Goal: Task Accomplishment & Management: Use online tool/utility

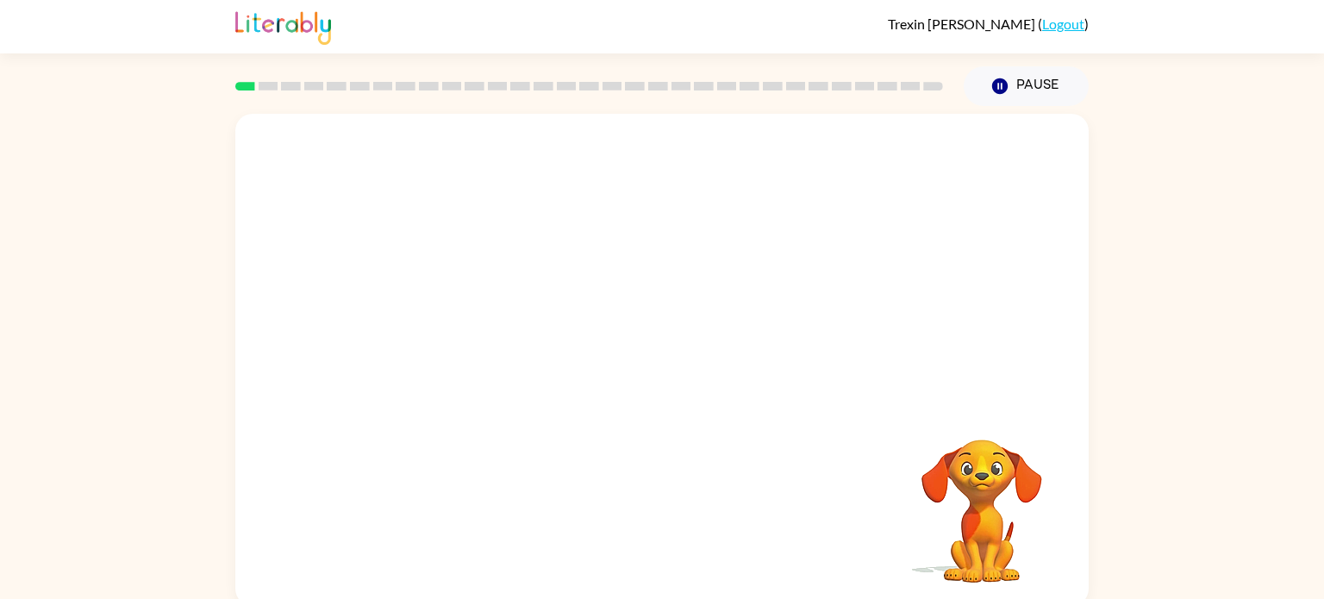
scroll to position [7, 0]
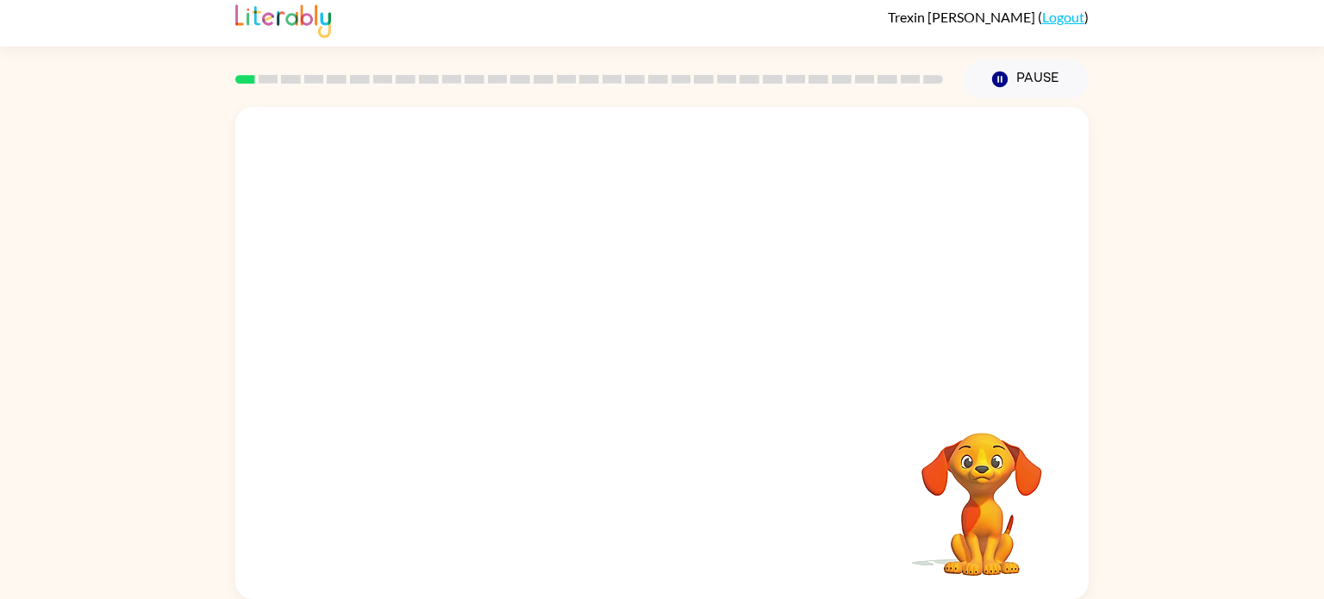
click at [461, 321] on video "Your browser must support playing .mp4 files to use Literably. Please try using…" at bounding box center [661, 252] width 853 height 290
click at [672, 372] on icon "button" at bounding box center [662, 361] width 30 height 30
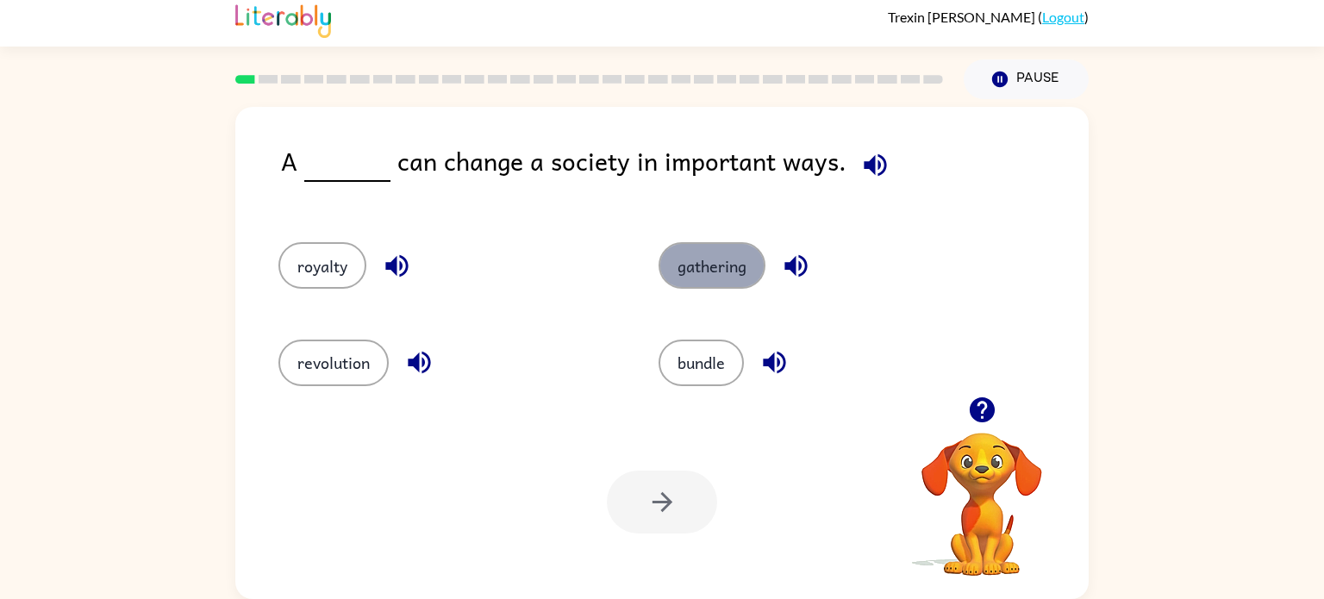
click at [752, 278] on button "gathering" at bounding box center [711, 265] width 107 height 47
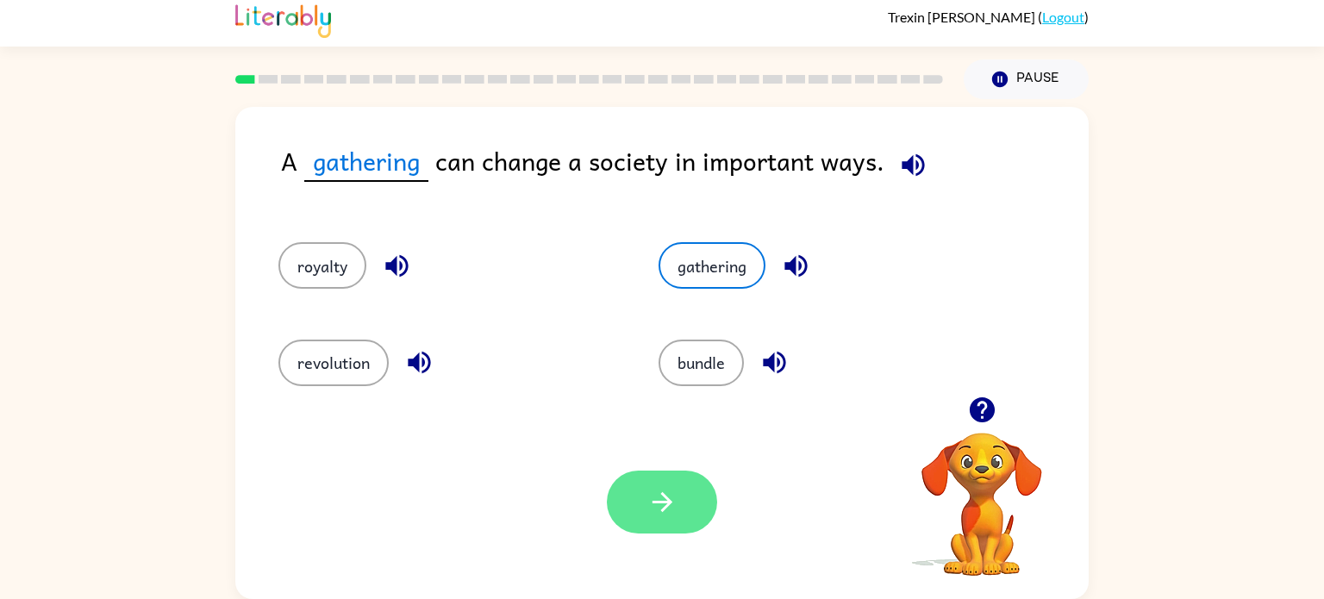
click at [676, 504] on icon "button" at bounding box center [662, 502] width 30 height 30
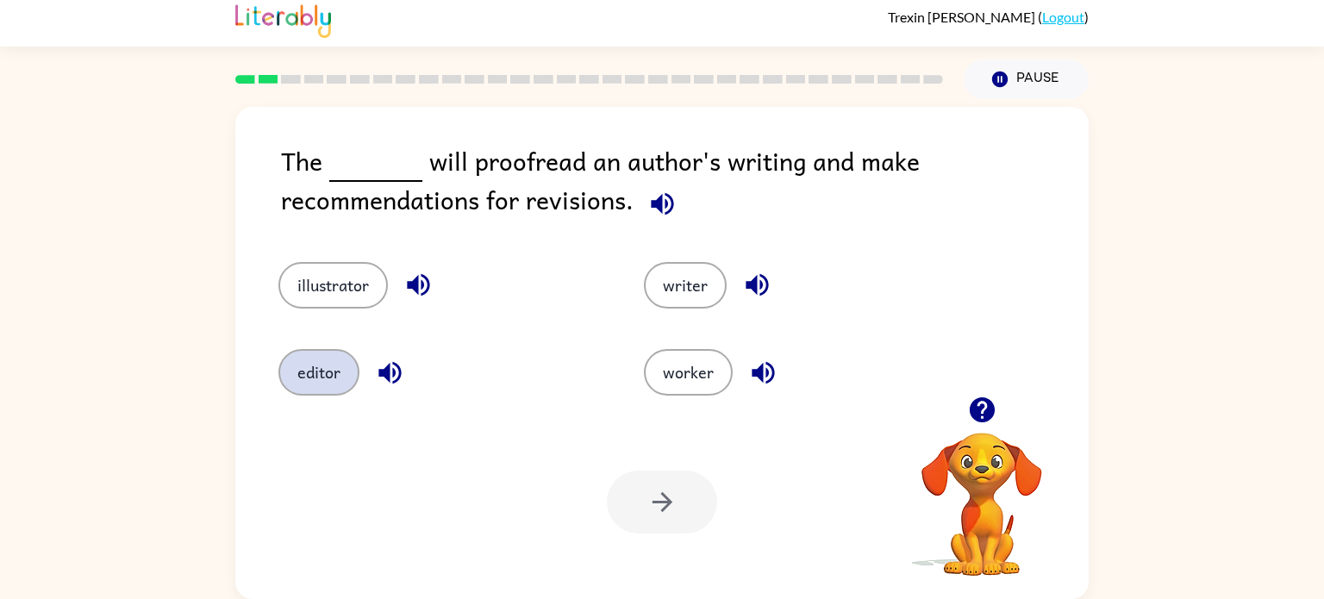
click at [323, 362] on button "editor" at bounding box center [318, 372] width 81 height 47
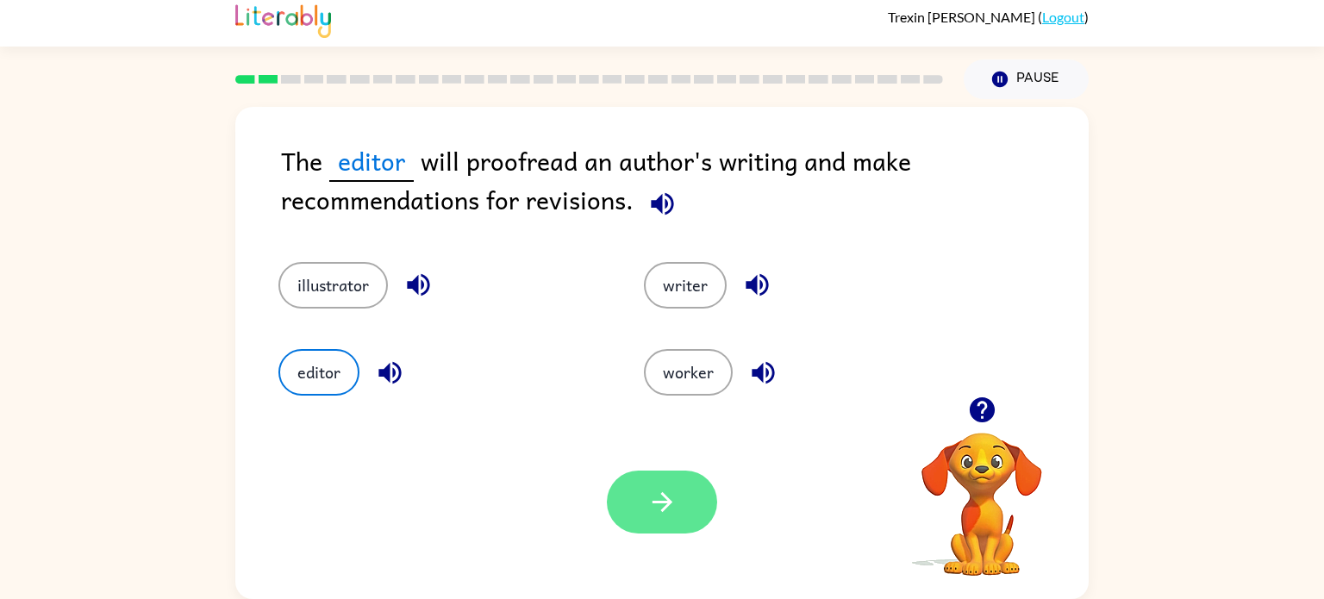
click at [663, 487] on icon "button" at bounding box center [662, 502] width 30 height 30
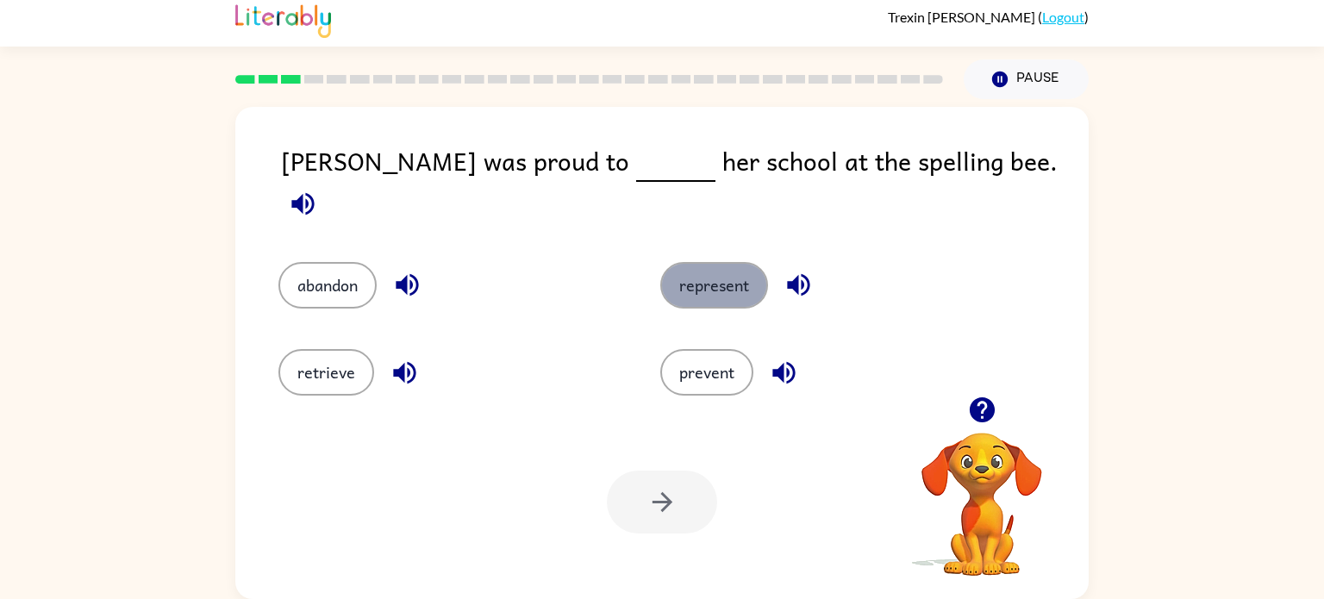
click at [699, 262] on button "represent" at bounding box center [714, 285] width 108 height 47
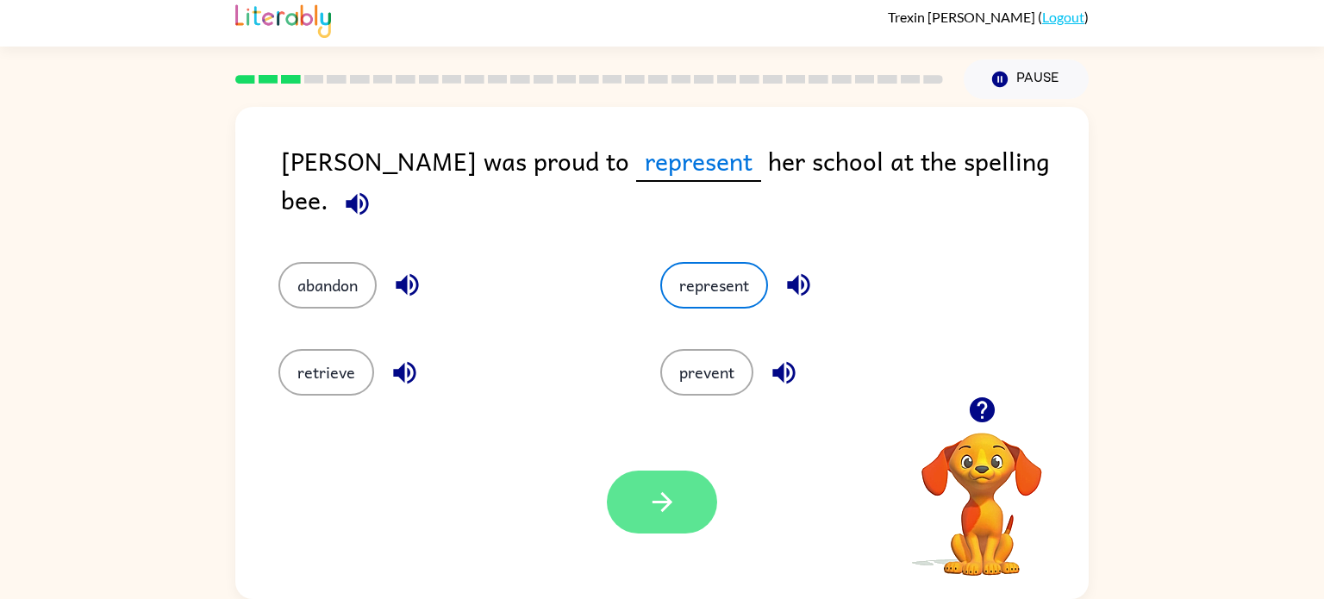
click at [647, 498] on icon "button" at bounding box center [662, 502] width 30 height 30
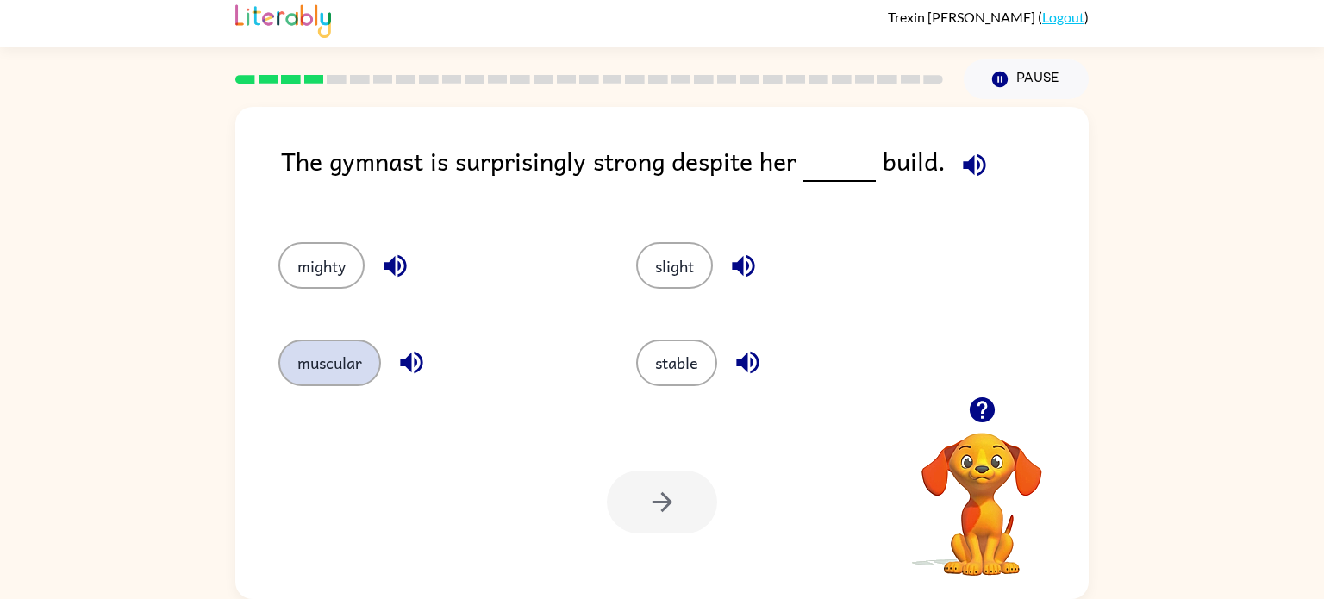
click at [359, 351] on button "muscular" at bounding box center [329, 363] width 103 height 47
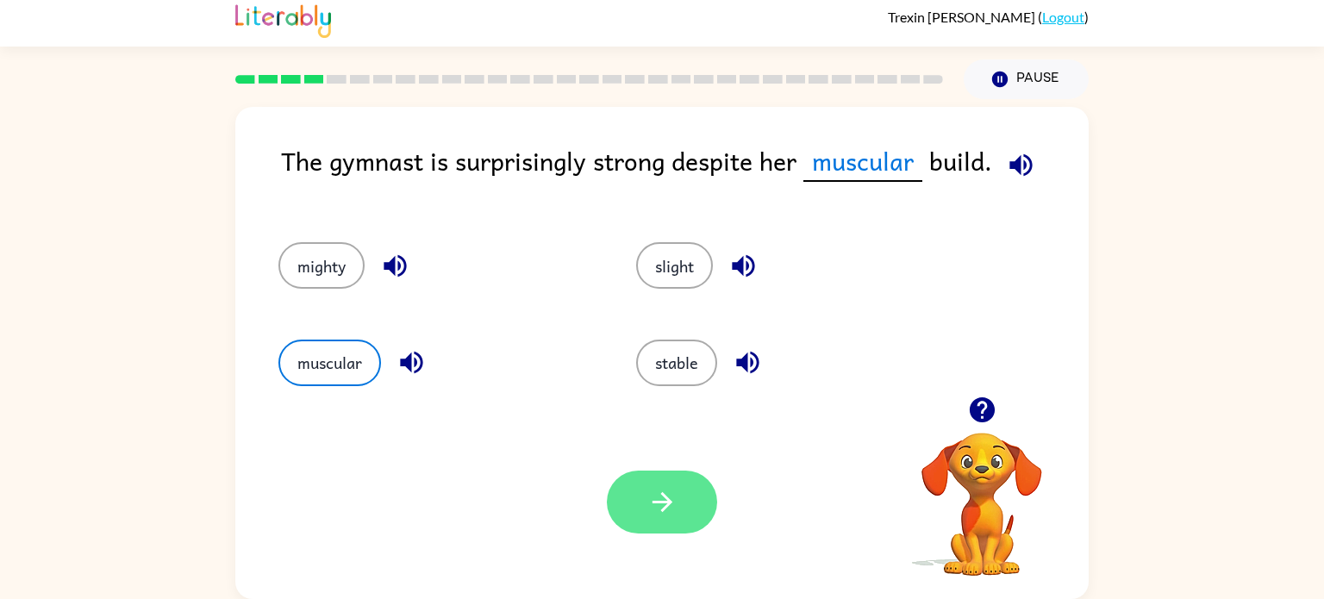
click at [618, 488] on button "button" at bounding box center [662, 502] width 110 height 63
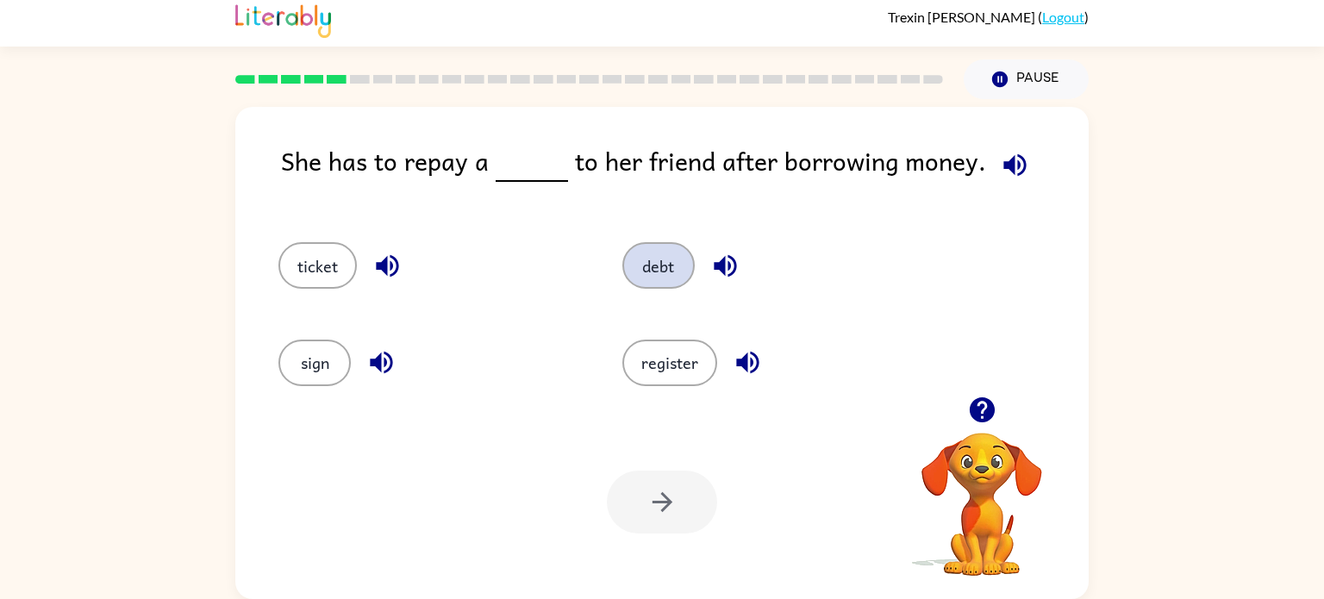
click at [669, 276] on button "debt" at bounding box center [658, 265] width 72 height 47
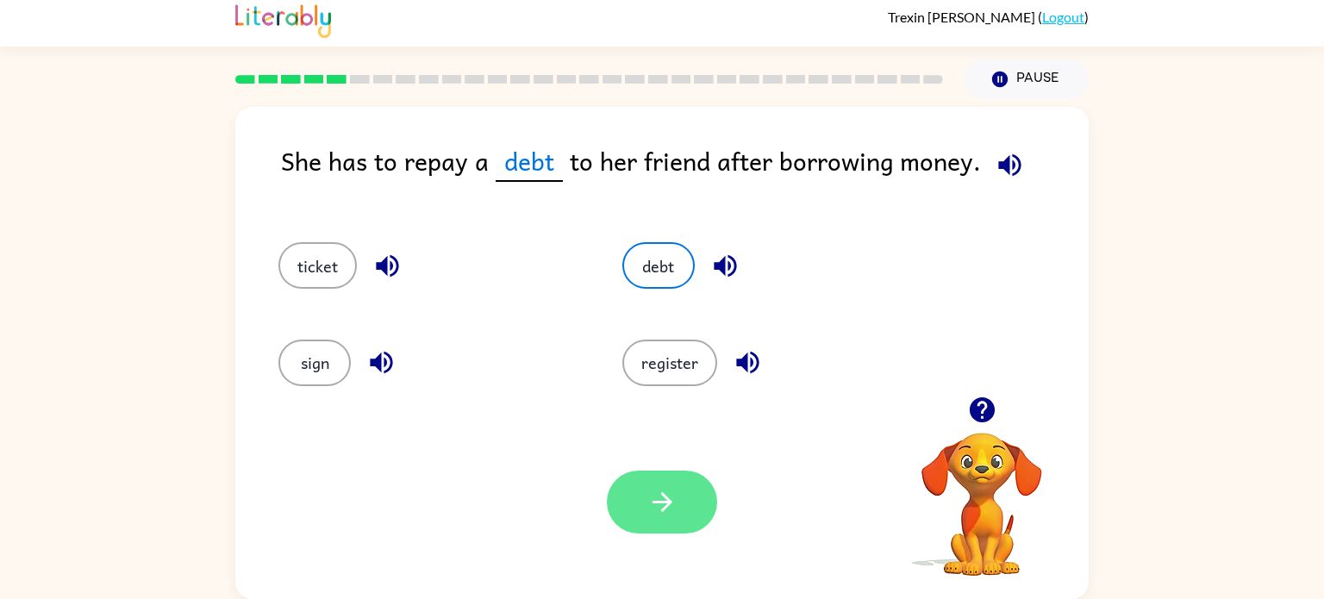
click at [670, 498] on icon "button" at bounding box center [662, 502] width 30 height 30
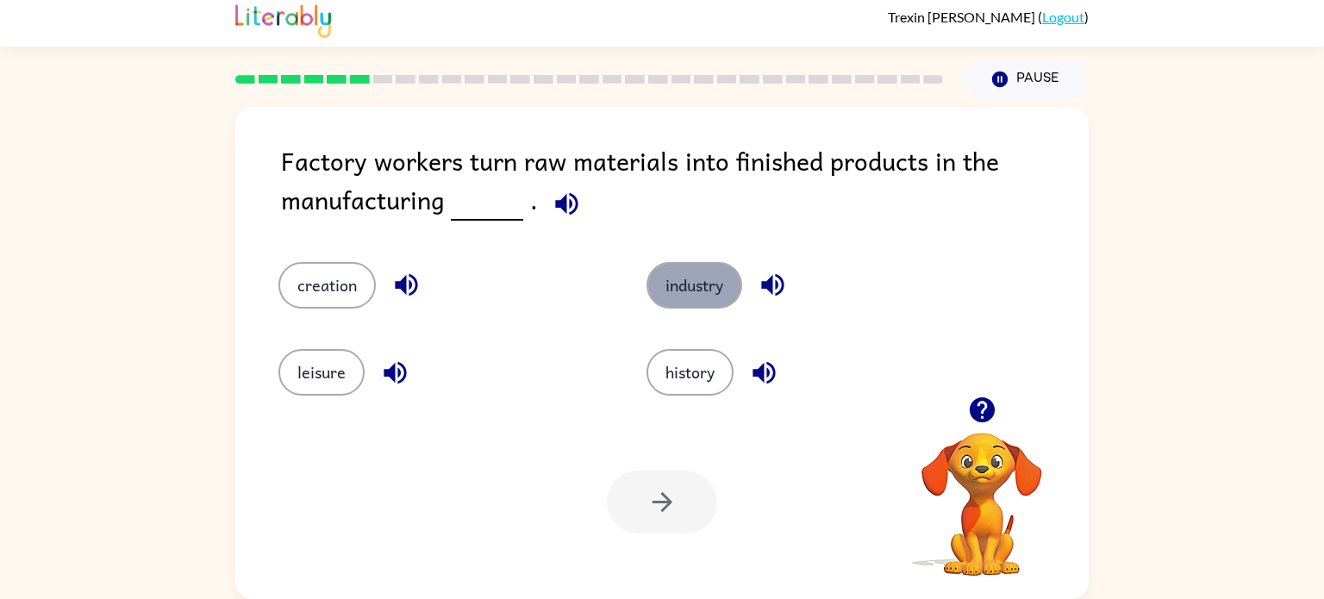
click at [685, 299] on button "industry" at bounding box center [694, 285] width 96 height 47
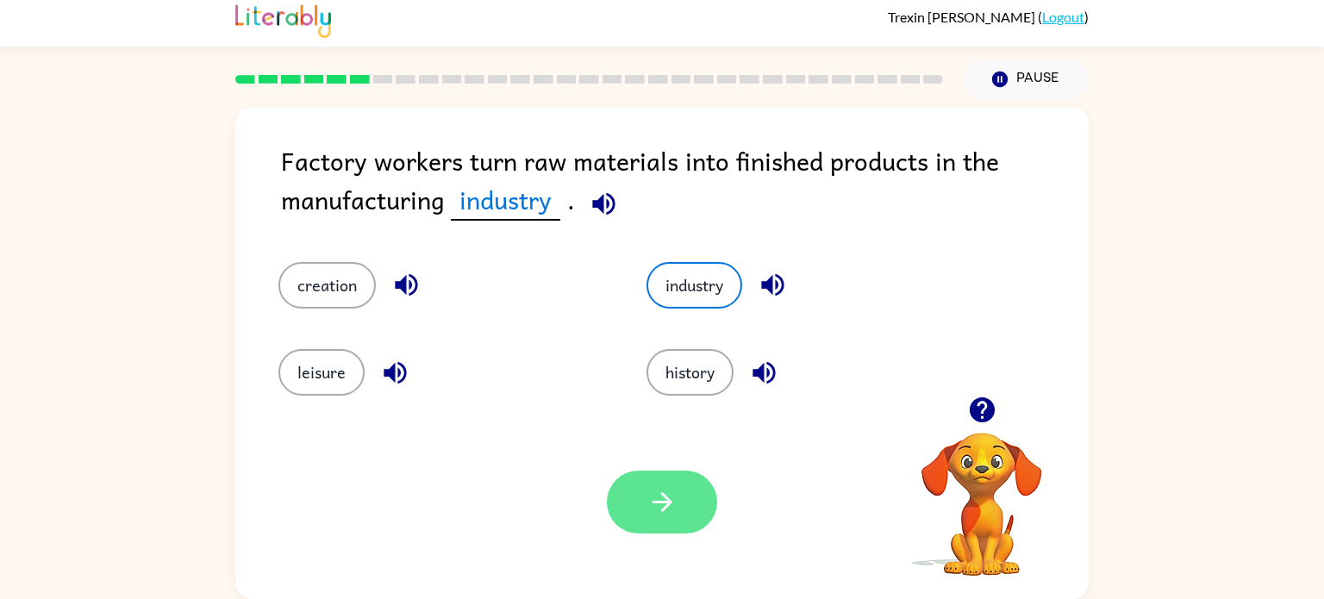
click at [676, 498] on icon "button" at bounding box center [662, 502] width 30 height 30
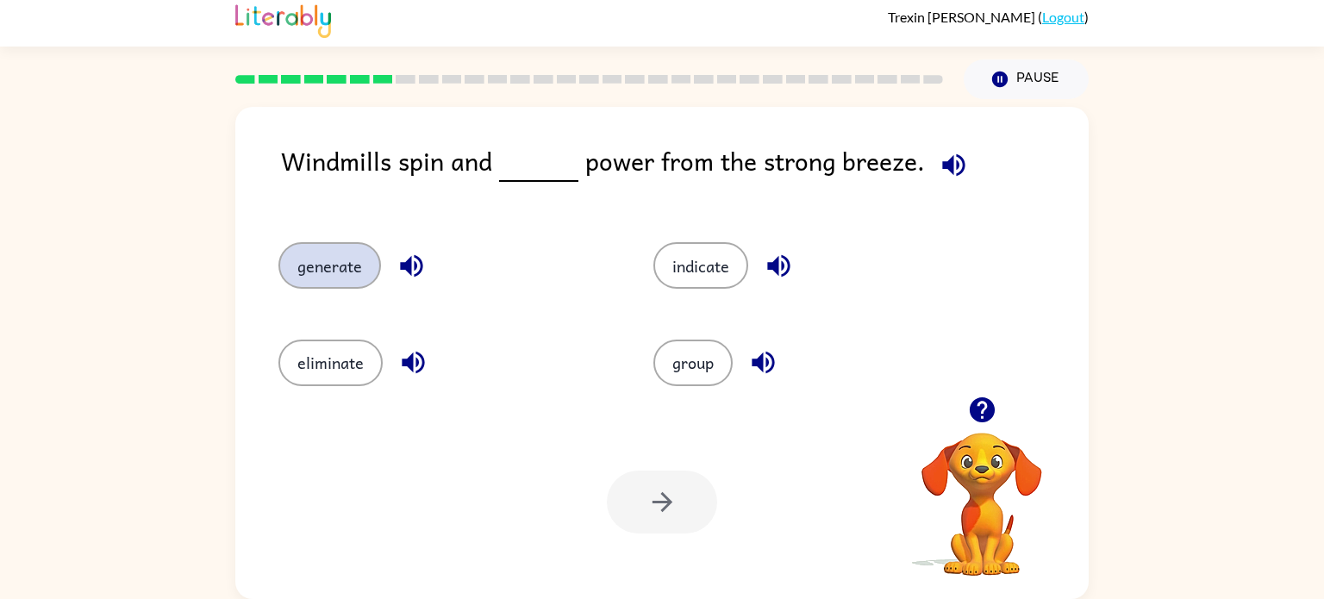
click at [348, 262] on button "generate" at bounding box center [329, 265] width 103 height 47
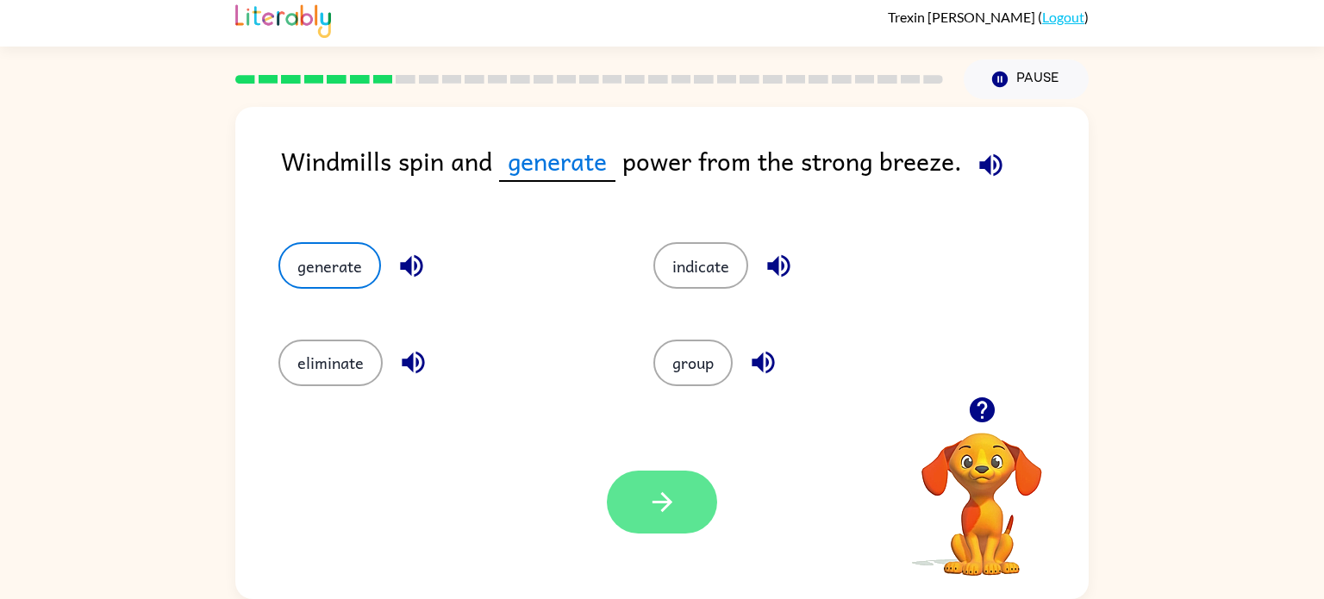
click at [696, 504] on button "button" at bounding box center [662, 502] width 110 height 63
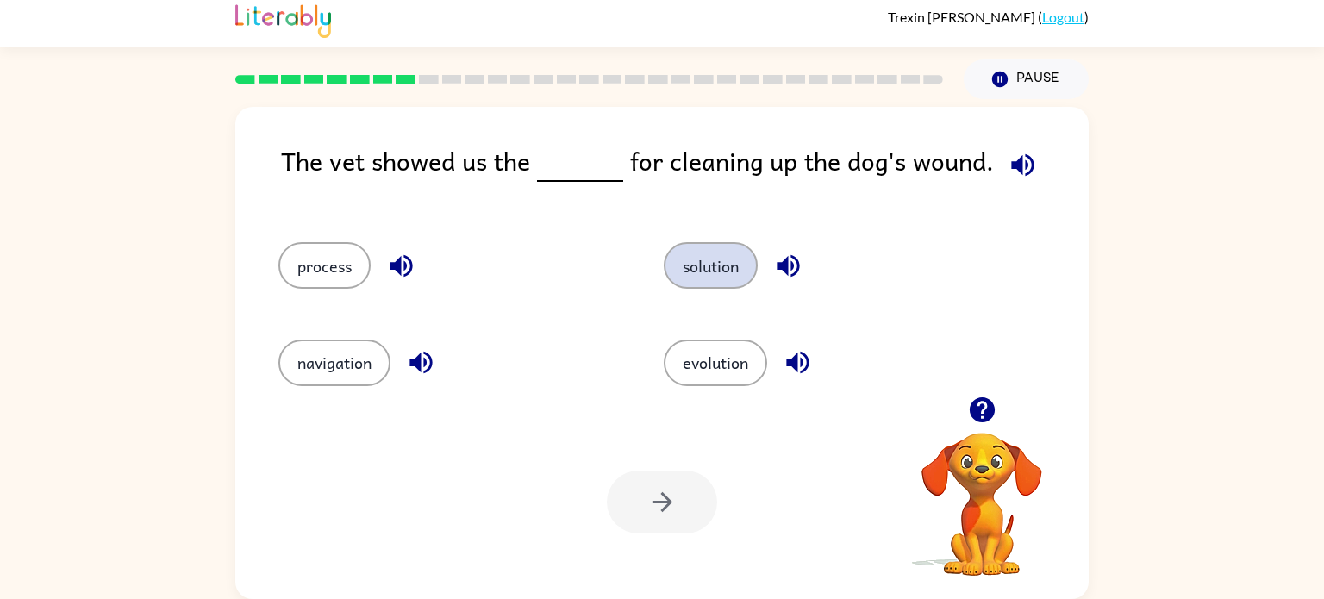
click at [703, 272] on button "solution" at bounding box center [711, 265] width 94 height 47
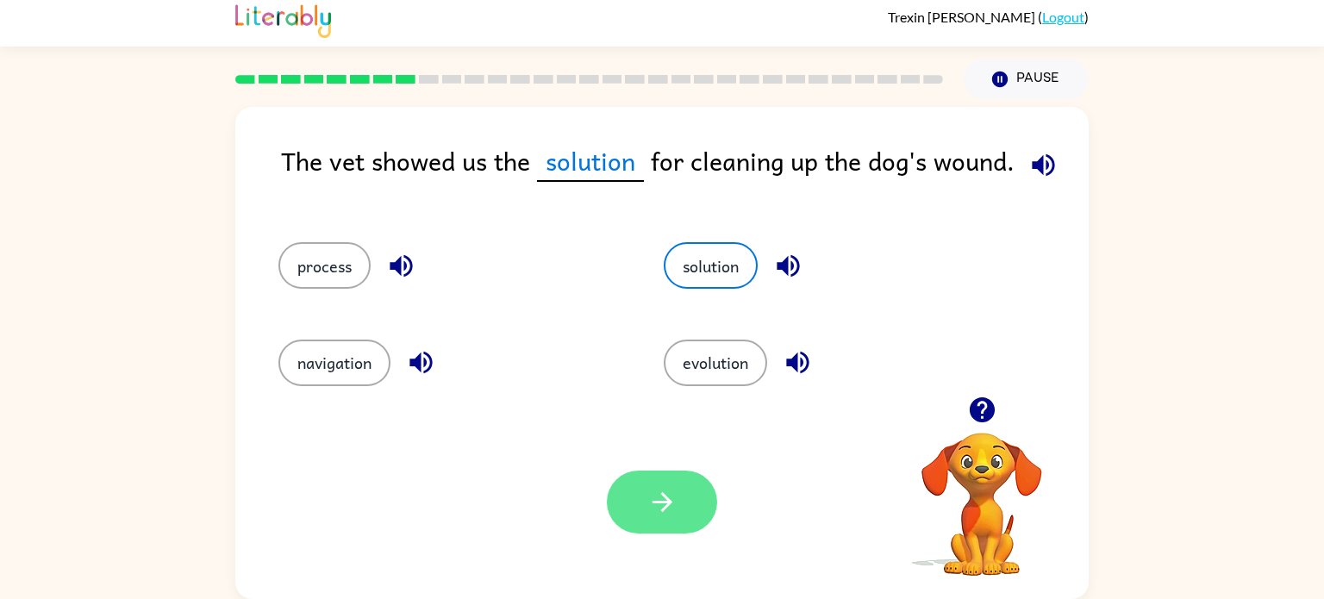
click at [647, 495] on icon "button" at bounding box center [662, 502] width 30 height 30
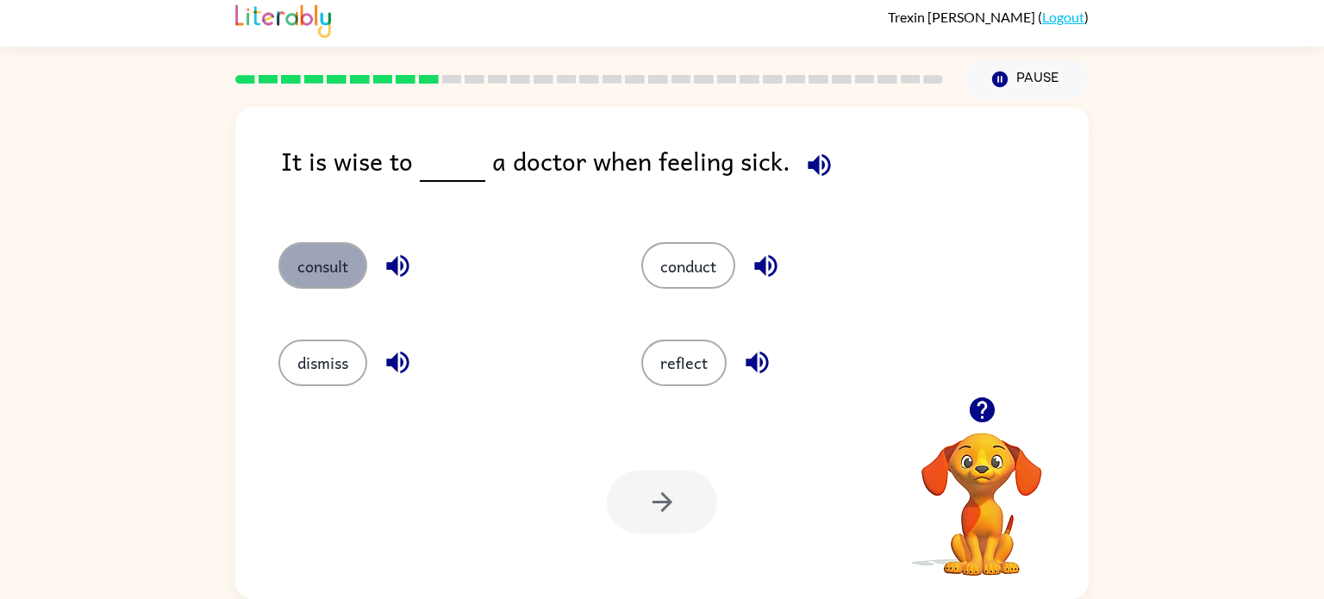
click at [330, 272] on button "consult" at bounding box center [322, 265] width 89 height 47
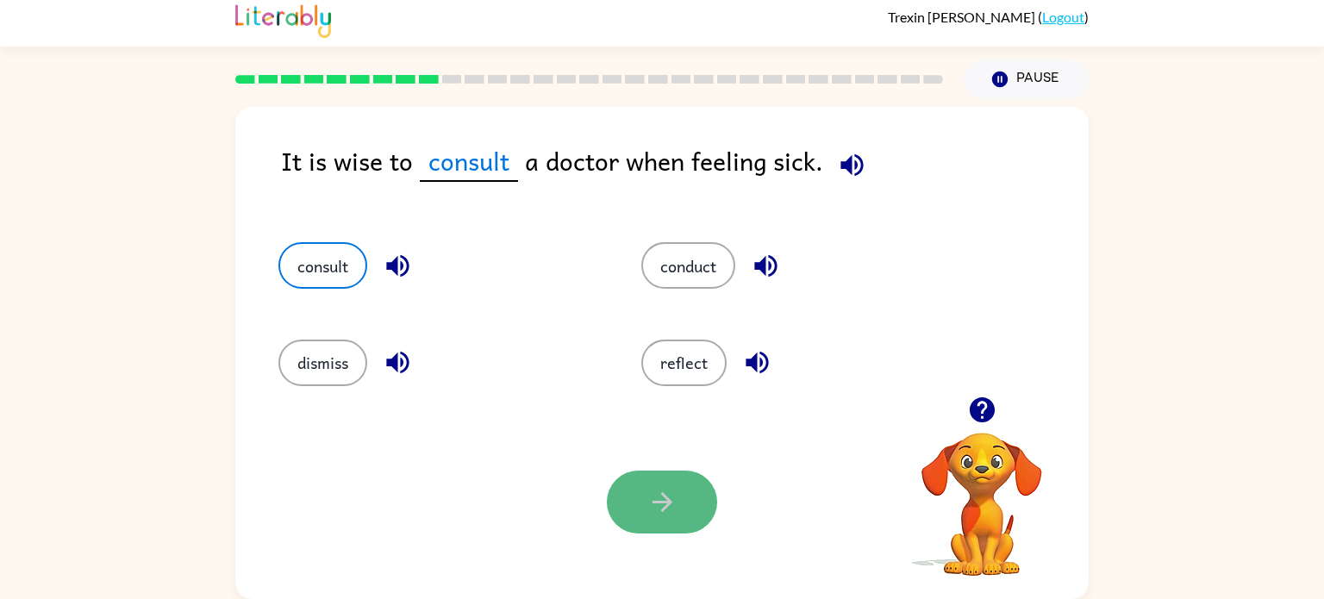
click at [688, 493] on button "button" at bounding box center [662, 502] width 110 height 63
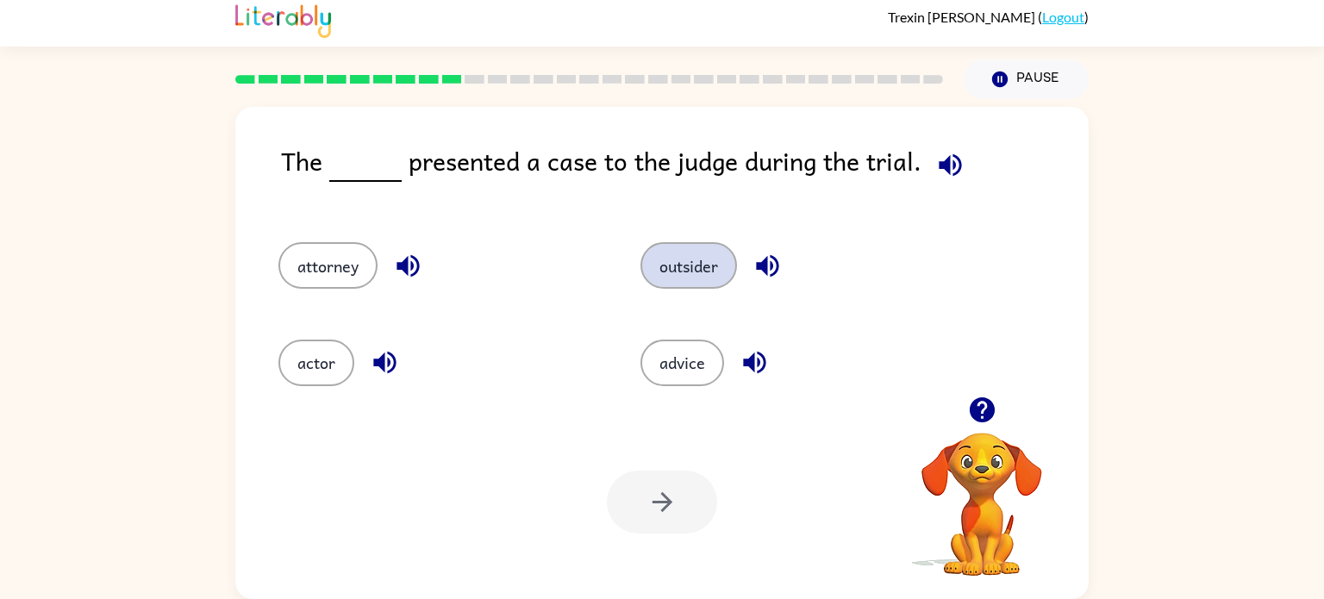
click at [682, 267] on button "outsider" at bounding box center [688, 265] width 97 height 47
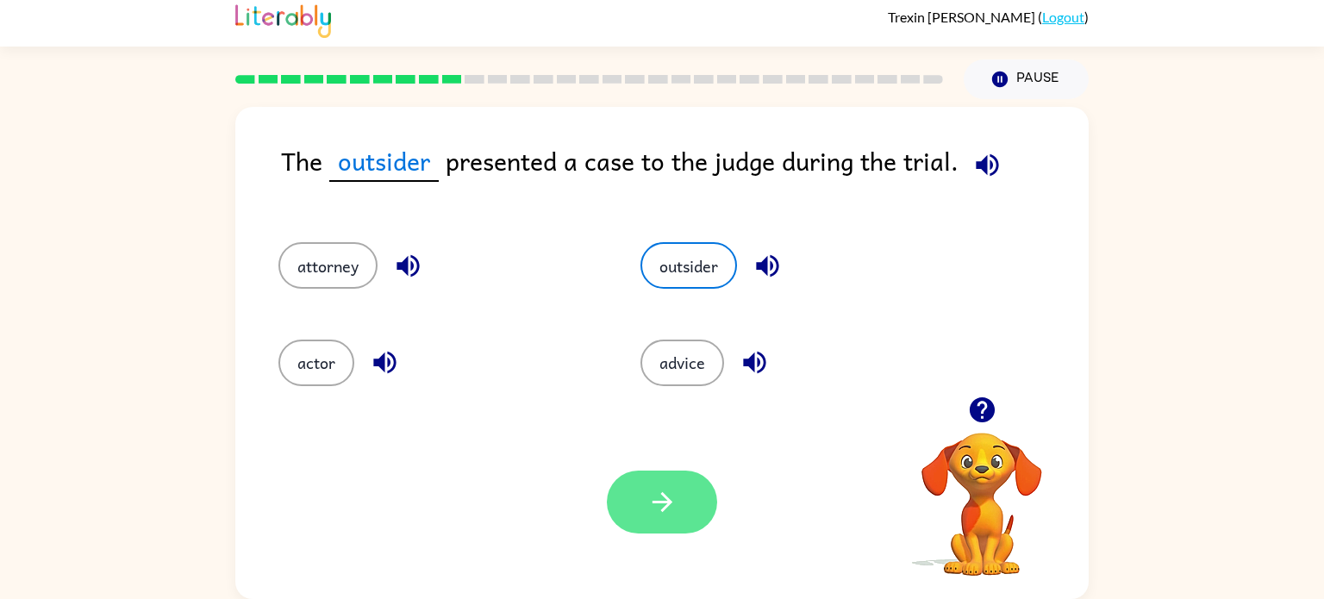
click at [702, 493] on button "button" at bounding box center [662, 502] width 110 height 63
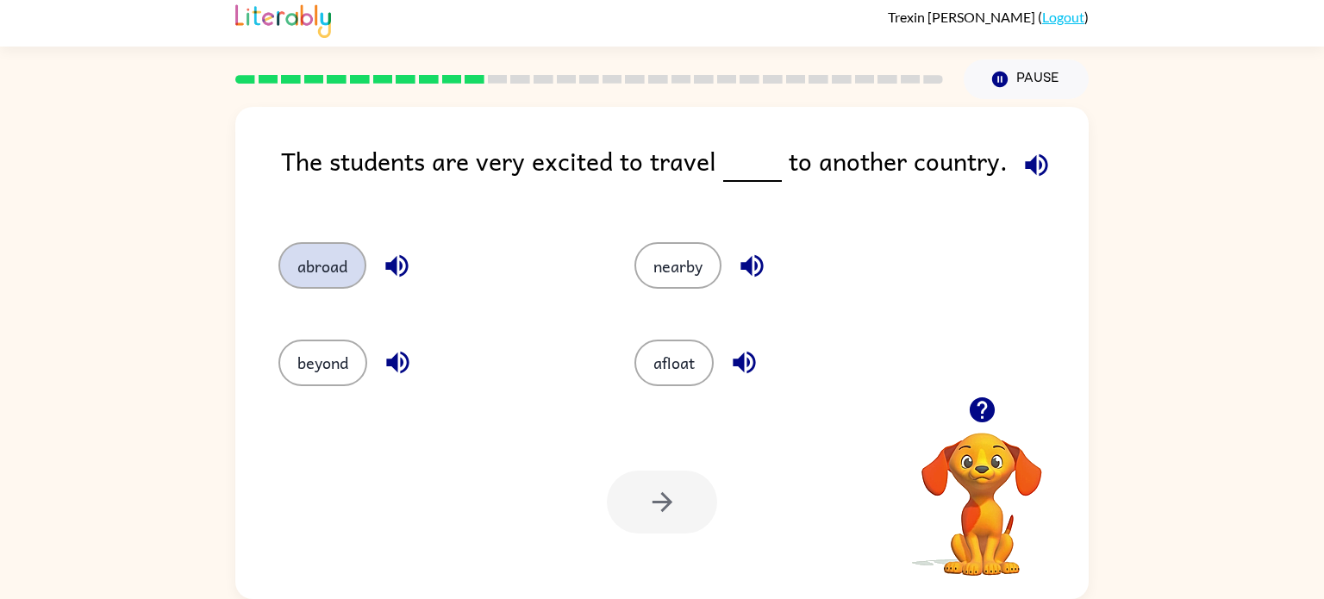
click at [341, 276] on button "abroad" at bounding box center [322, 265] width 88 height 47
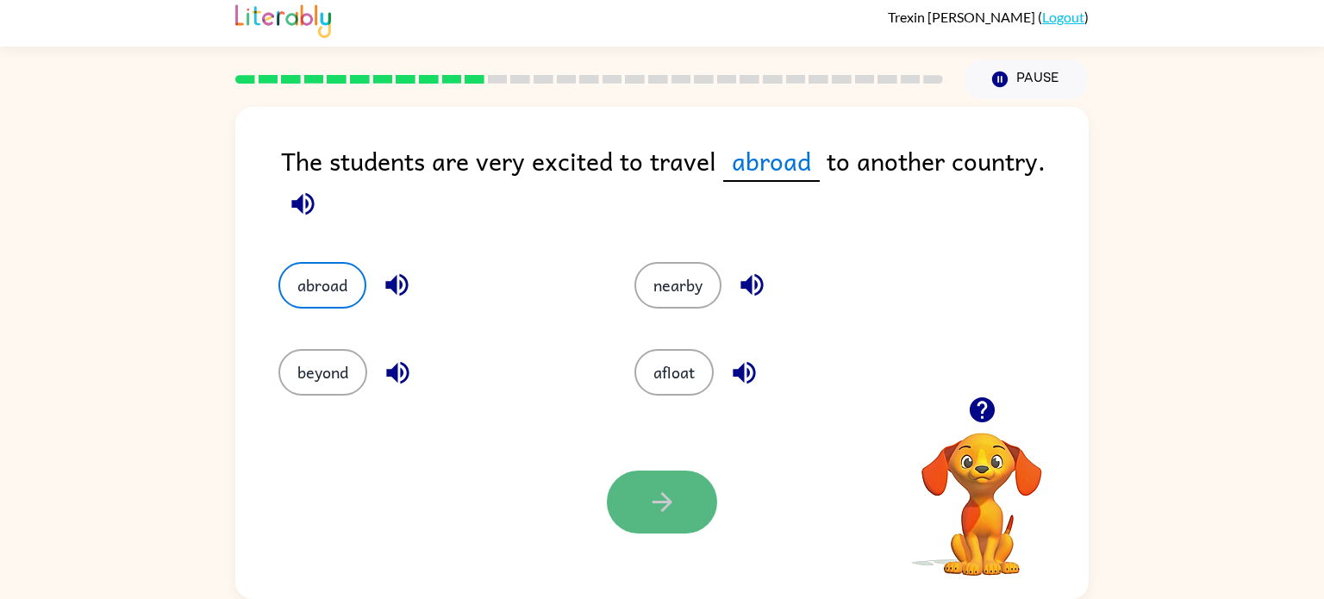
click at [626, 499] on button "button" at bounding box center [662, 502] width 110 height 63
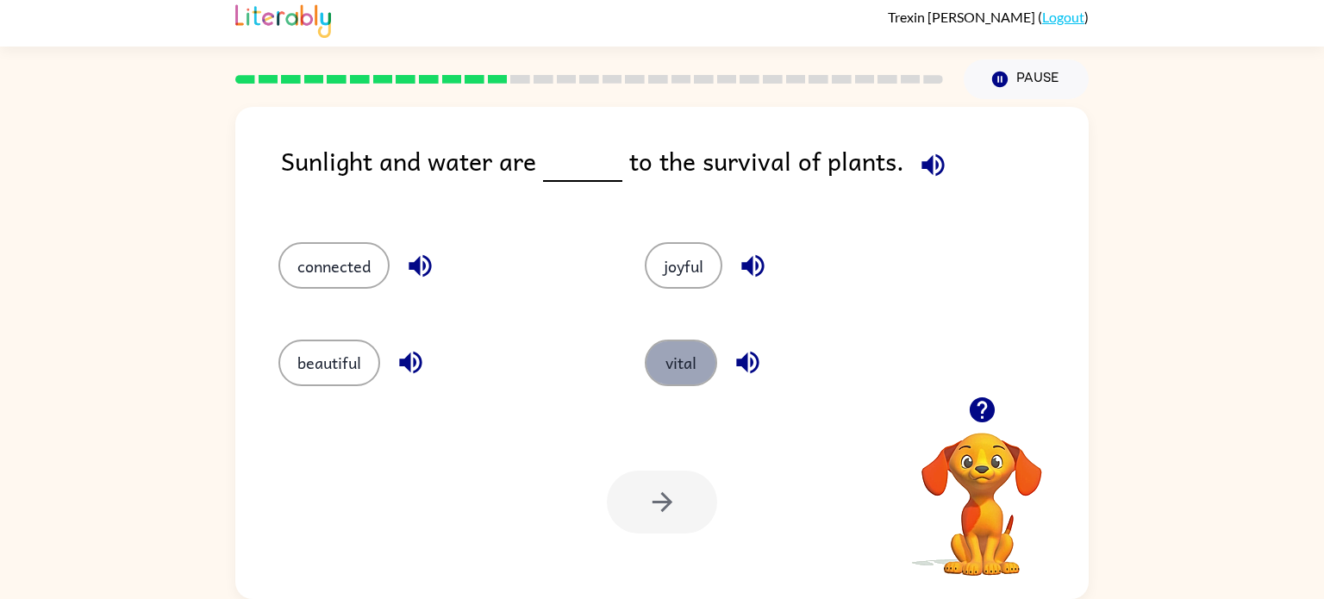
click at [702, 365] on button "vital" at bounding box center [681, 363] width 72 height 47
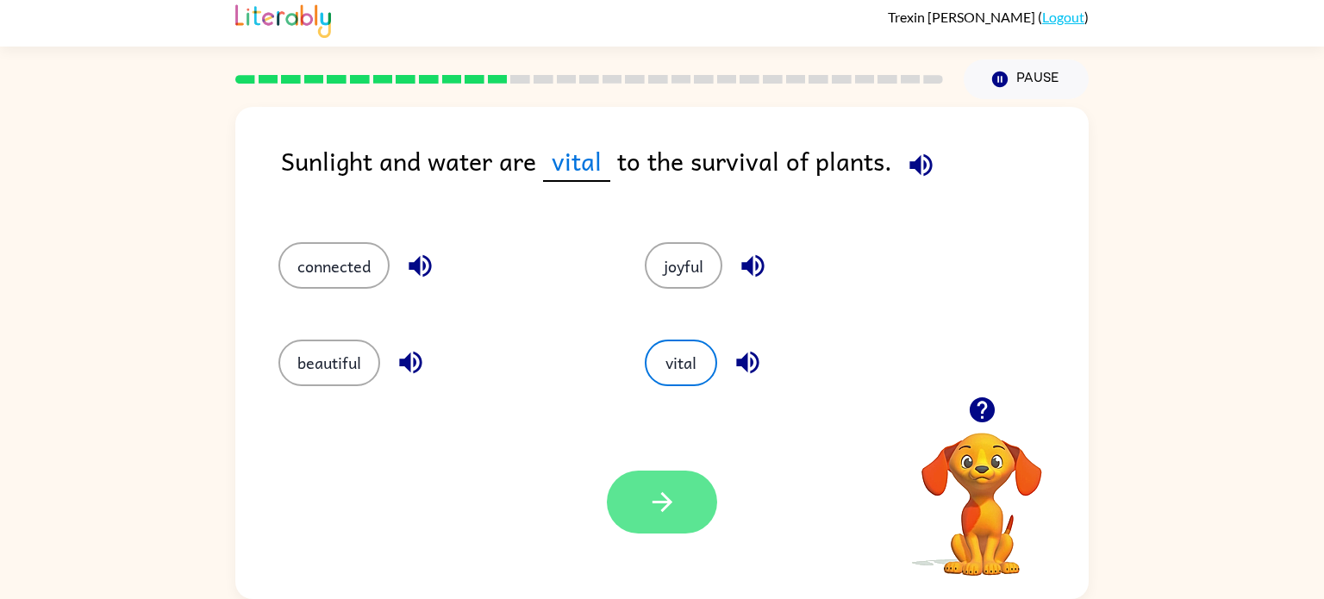
click at [669, 496] on icon "button" at bounding box center [662, 502] width 30 height 30
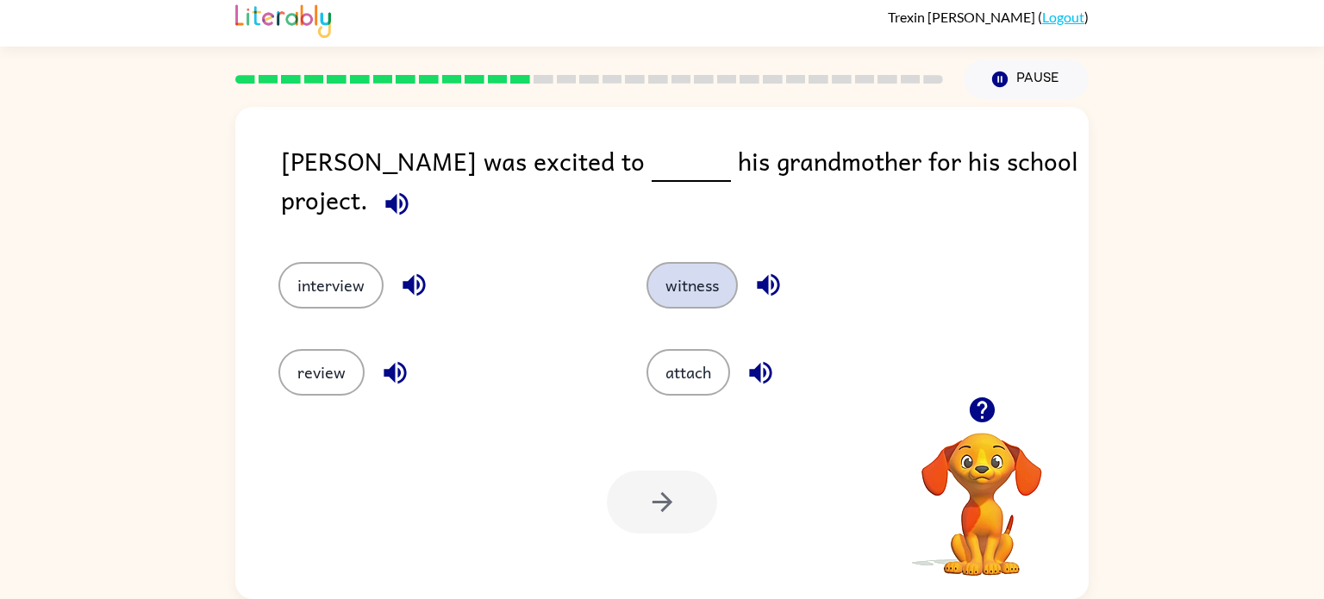
click at [721, 280] on button "witness" at bounding box center [691, 285] width 91 height 47
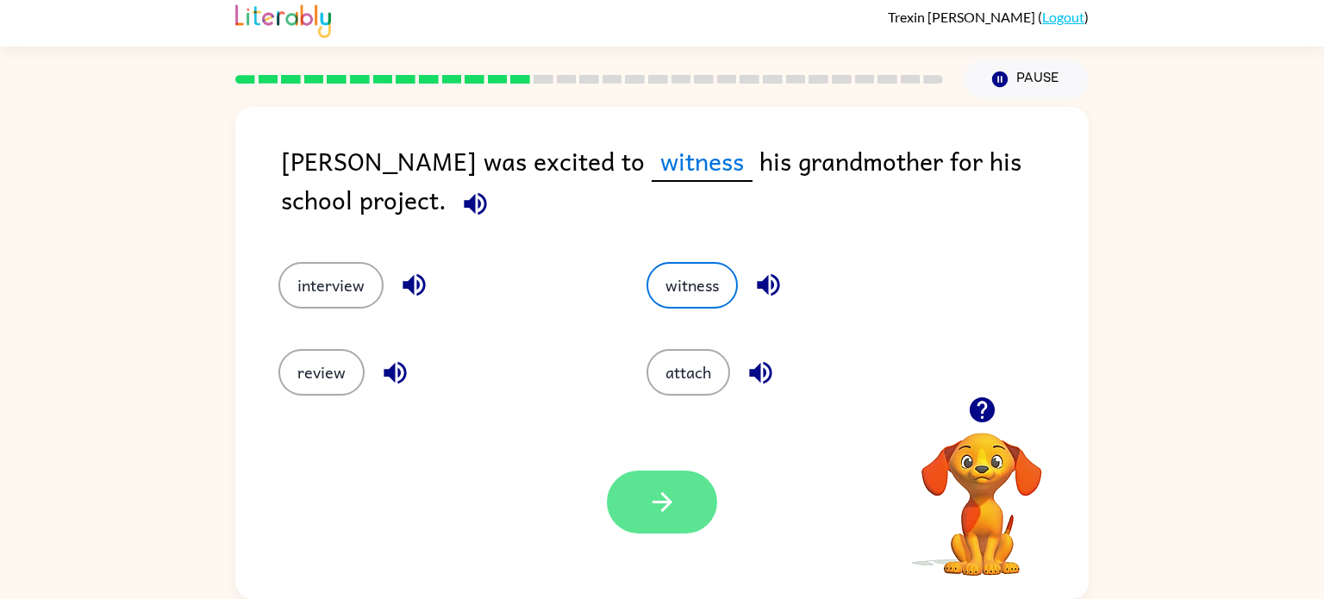
click at [648, 502] on icon "button" at bounding box center [662, 502] width 30 height 30
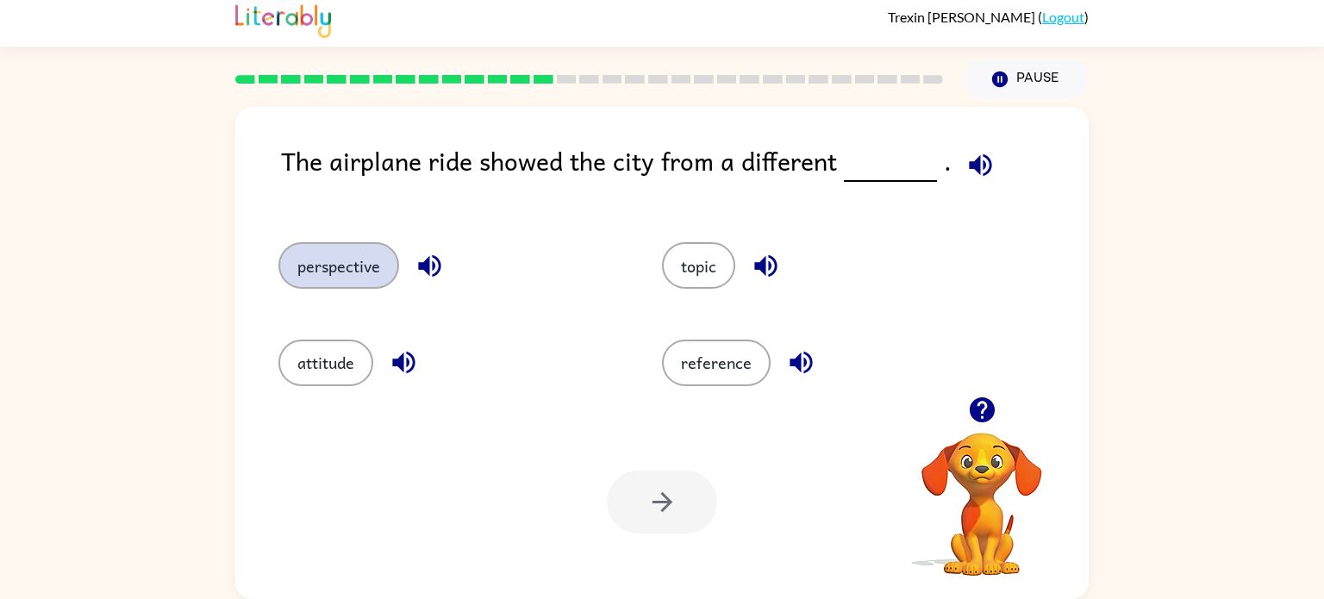
click at [349, 261] on button "perspective" at bounding box center [338, 265] width 121 height 47
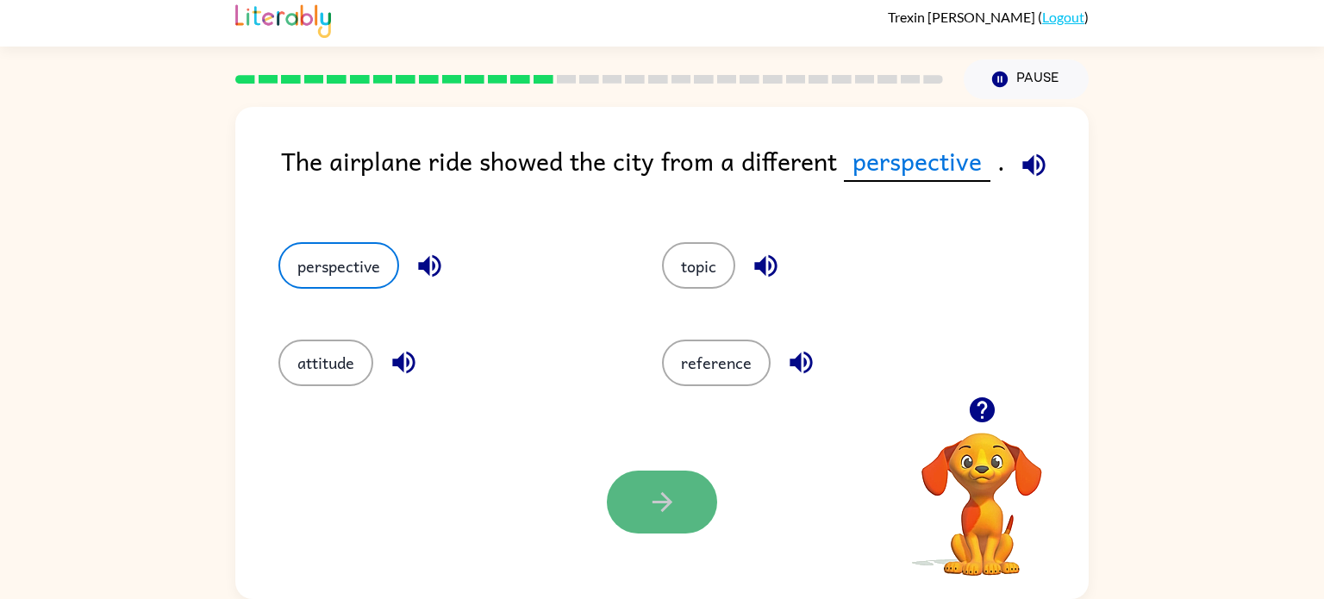
click at [648, 524] on button "button" at bounding box center [662, 502] width 110 height 63
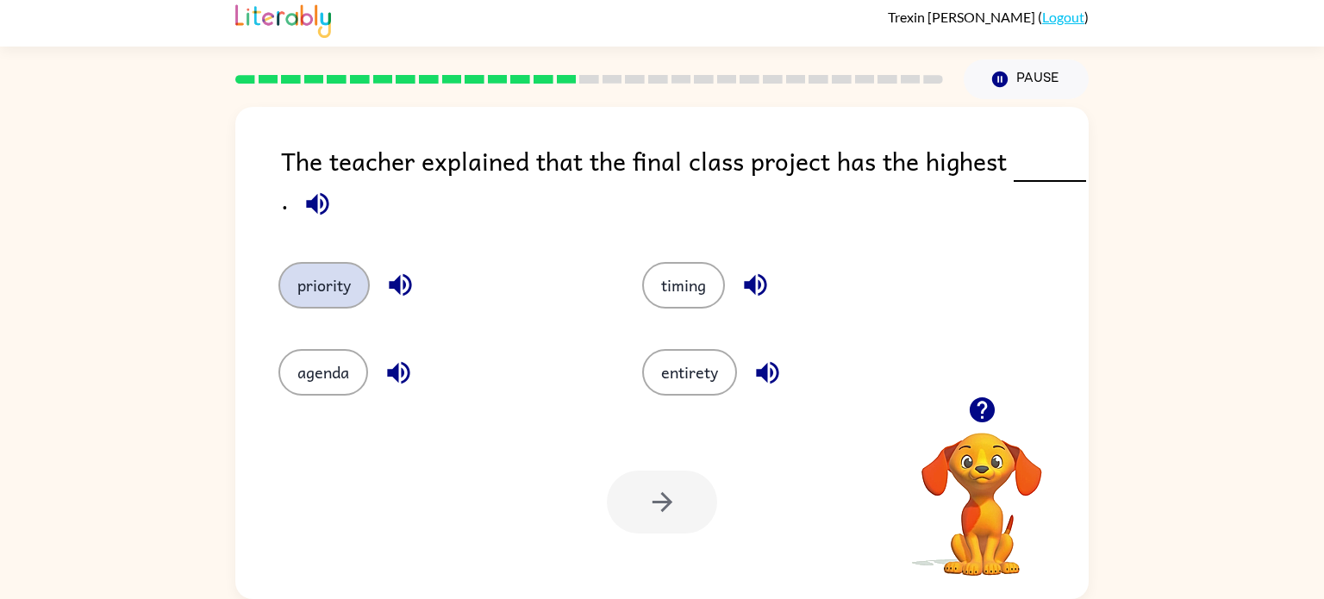
click at [356, 285] on button "priority" at bounding box center [323, 285] width 91 height 47
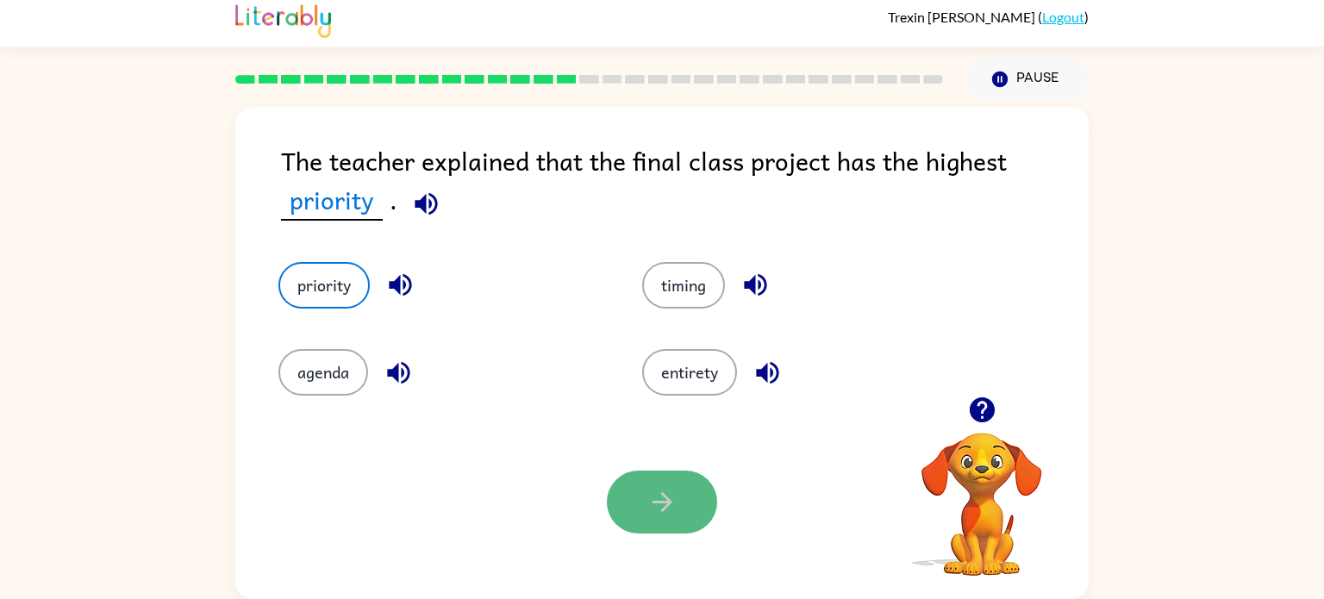
click at [643, 474] on button "button" at bounding box center [662, 502] width 110 height 63
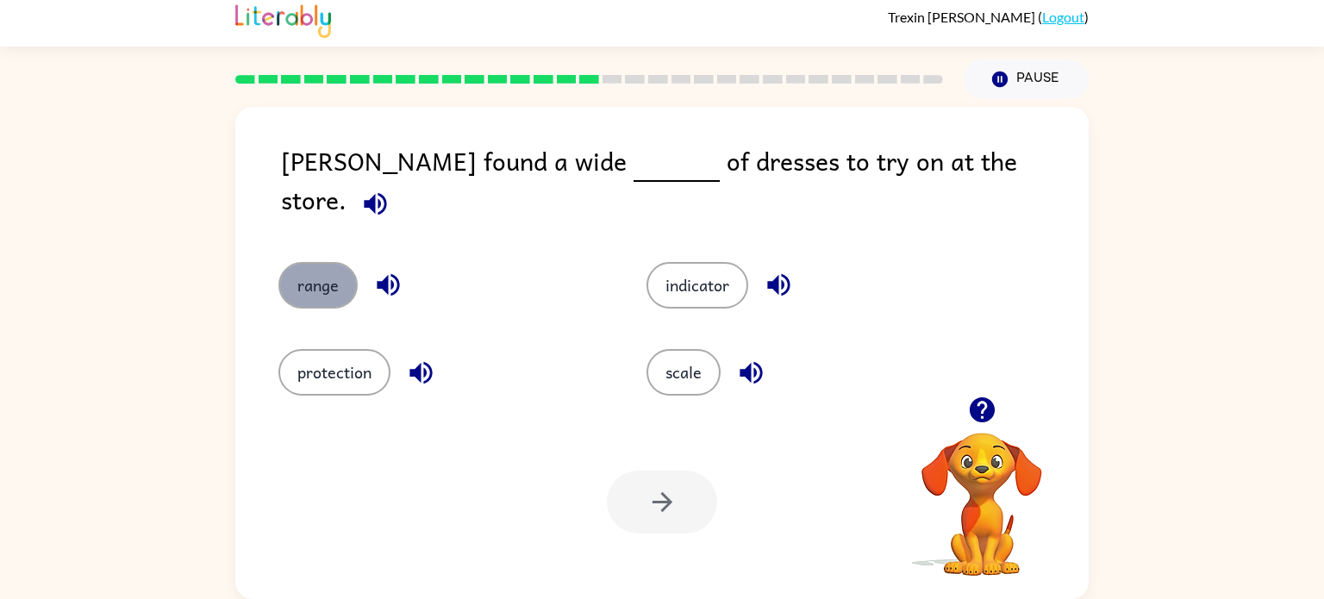
click at [334, 262] on button "range" at bounding box center [317, 285] width 79 height 47
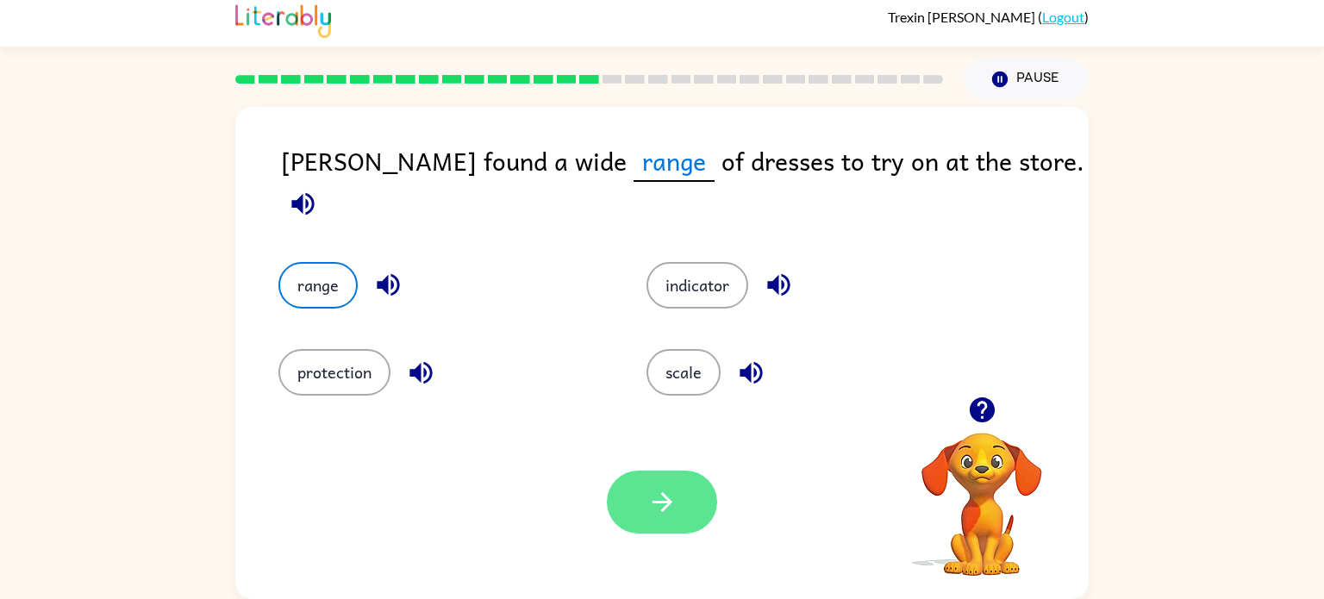
click at [664, 490] on icon "button" at bounding box center [662, 502] width 30 height 30
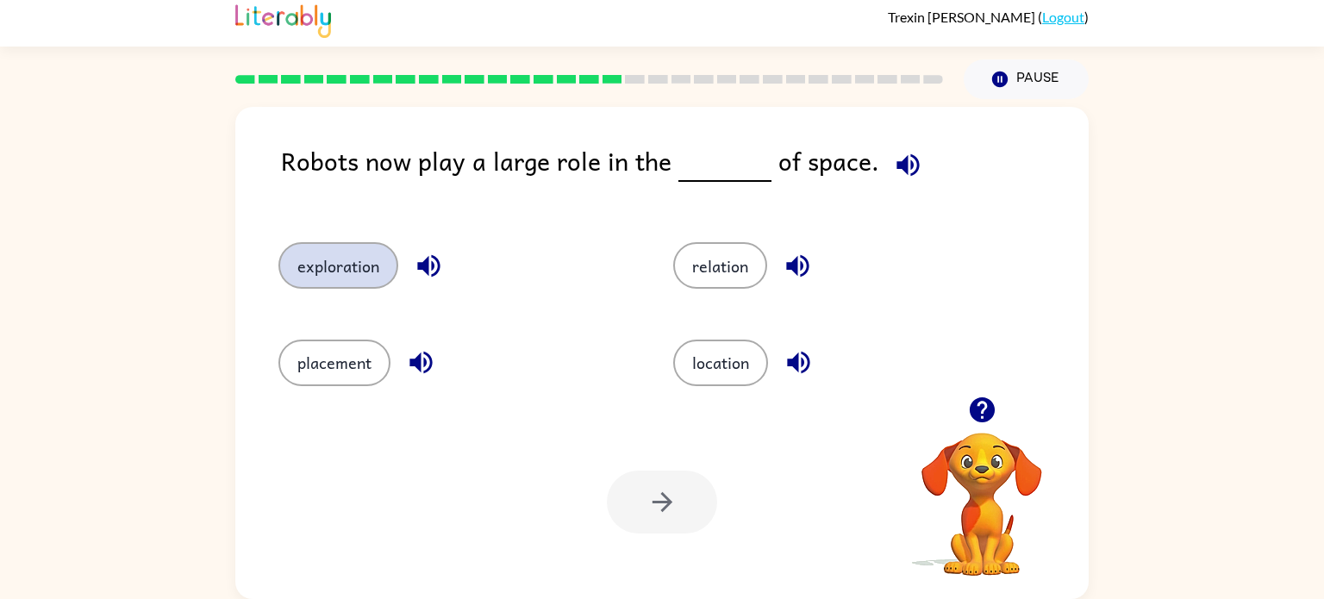
click at [352, 269] on button "exploration" at bounding box center [338, 265] width 120 height 47
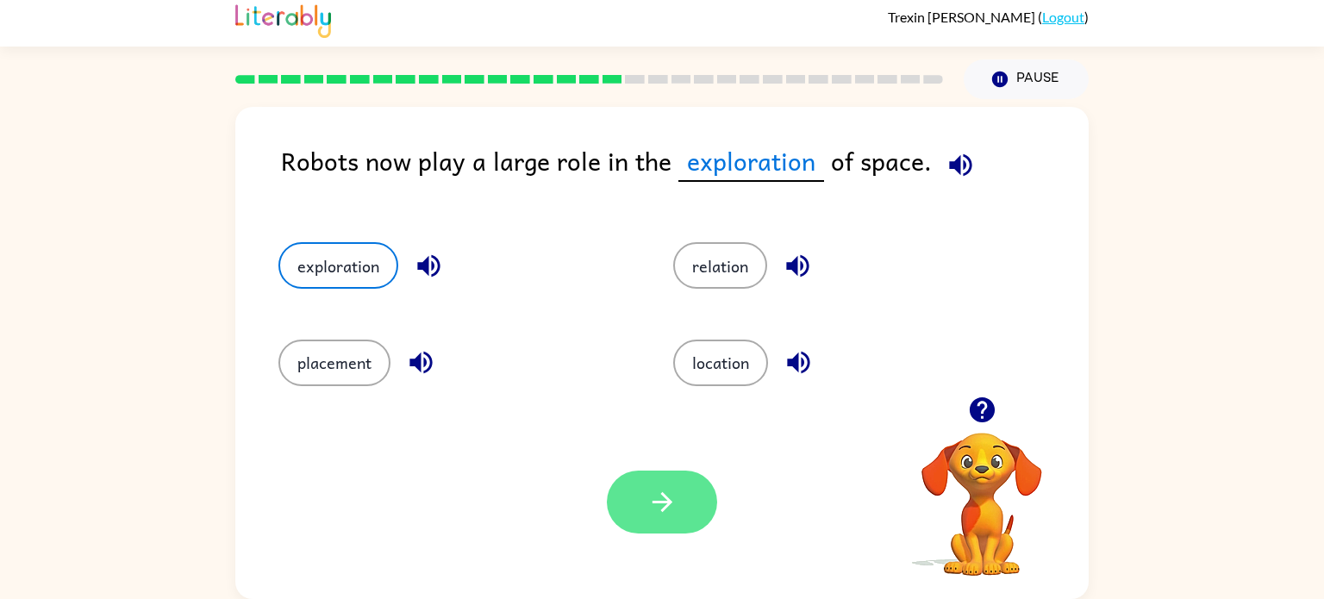
click at [648, 515] on icon "button" at bounding box center [662, 502] width 30 height 30
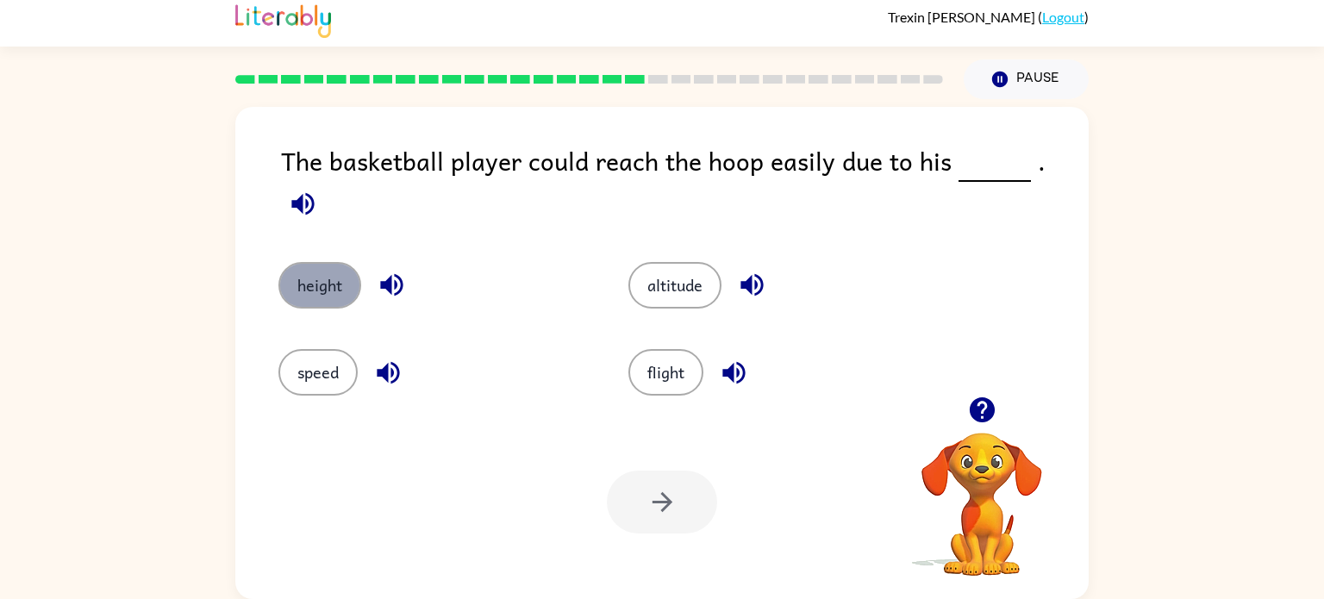
click at [308, 265] on button "height" at bounding box center [319, 285] width 83 height 47
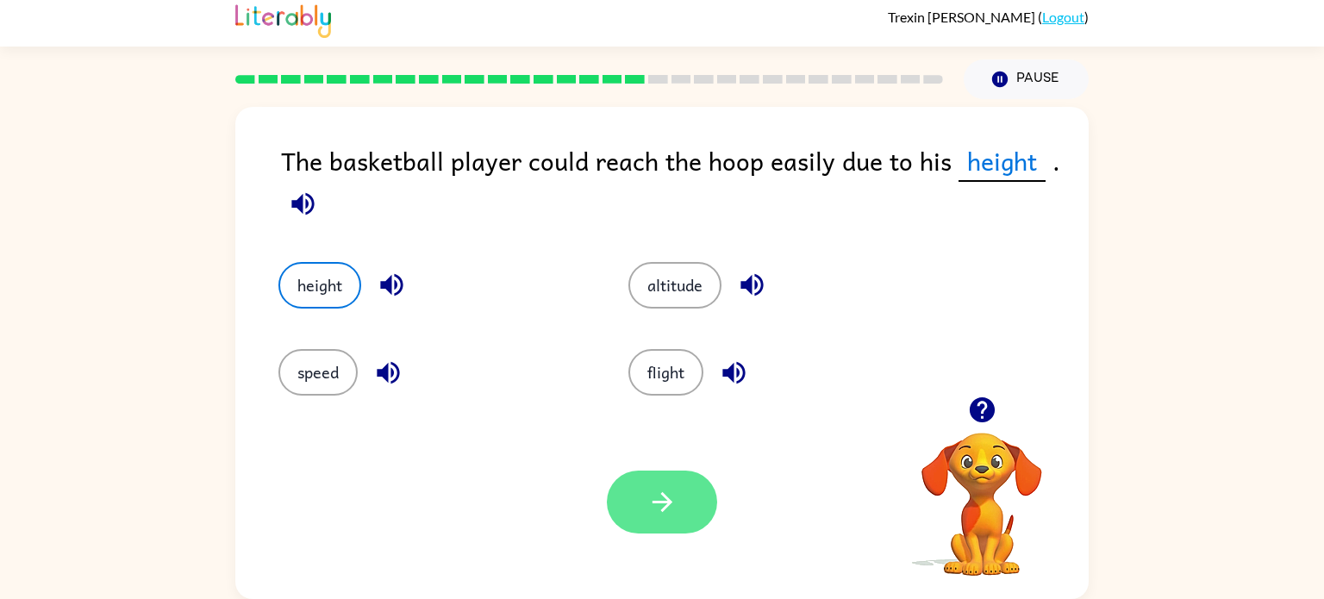
click at [645, 521] on button "button" at bounding box center [662, 502] width 110 height 63
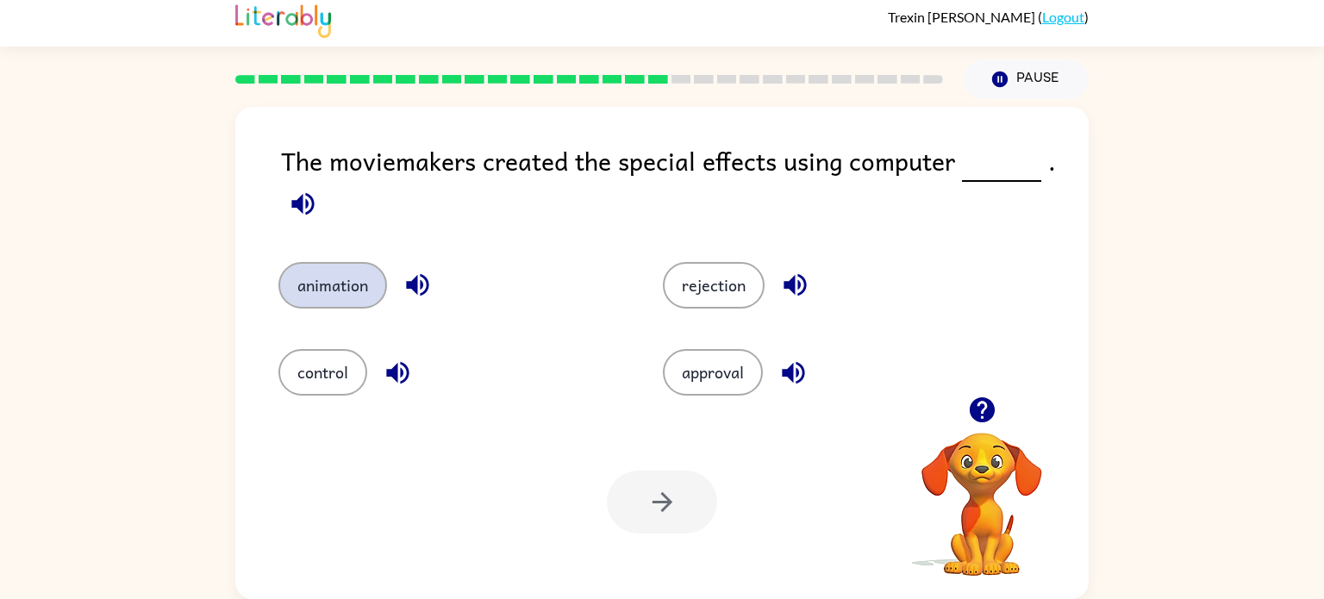
click at [344, 284] on button "animation" at bounding box center [332, 285] width 109 height 47
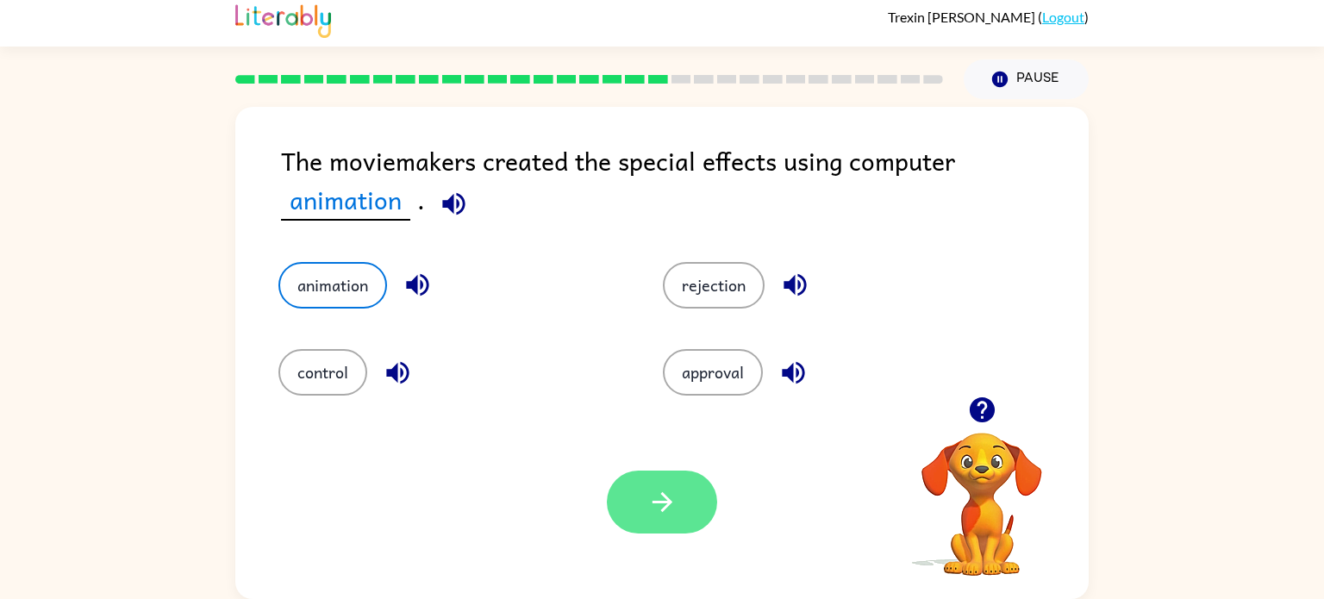
click at [620, 511] on button "button" at bounding box center [662, 502] width 110 height 63
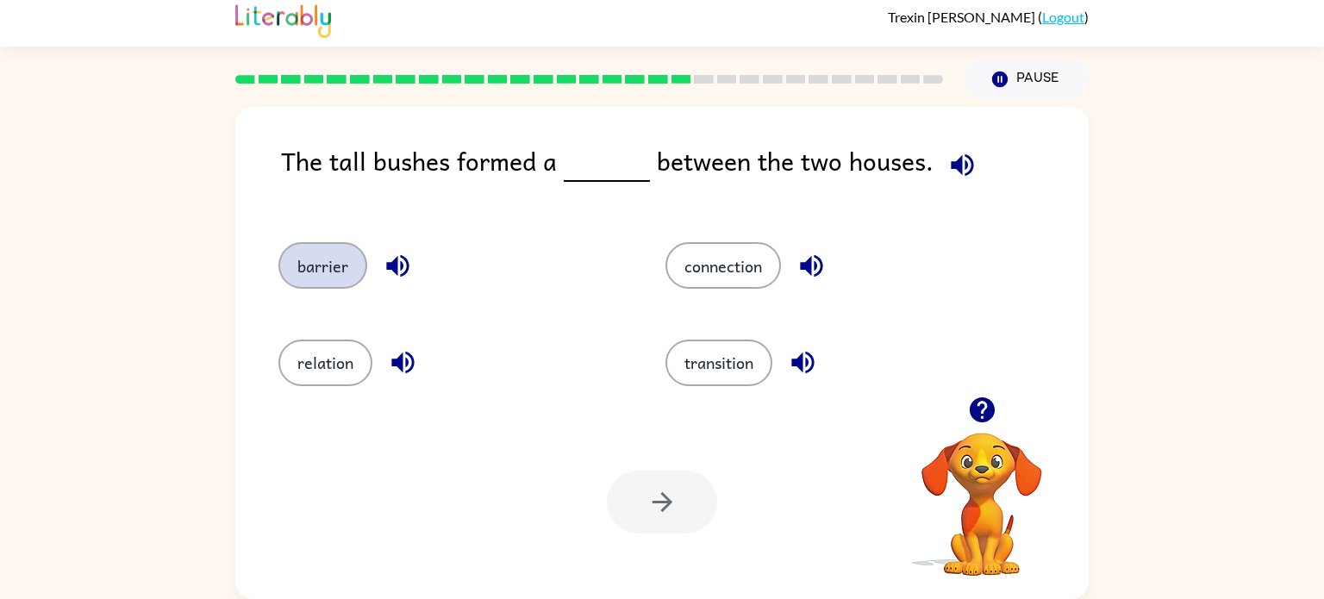
click at [336, 278] on button "barrier" at bounding box center [322, 265] width 89 height 47
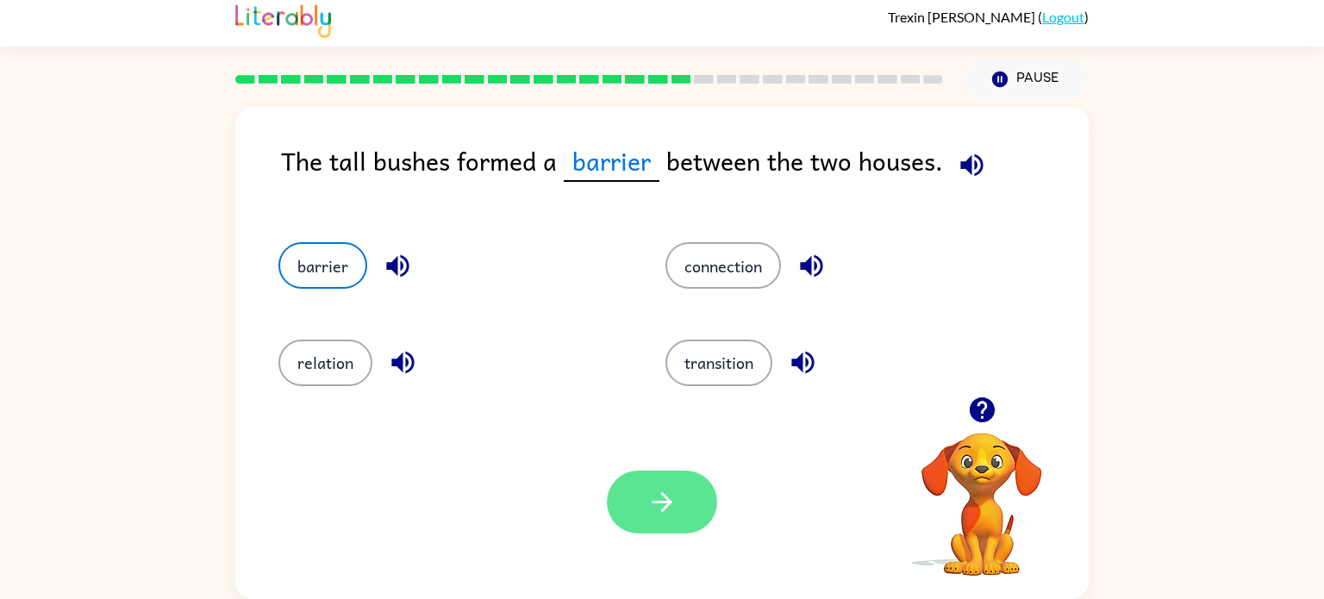
click at [620, 503] on button "button" at bounding box center [662, 502] width 110 height 63
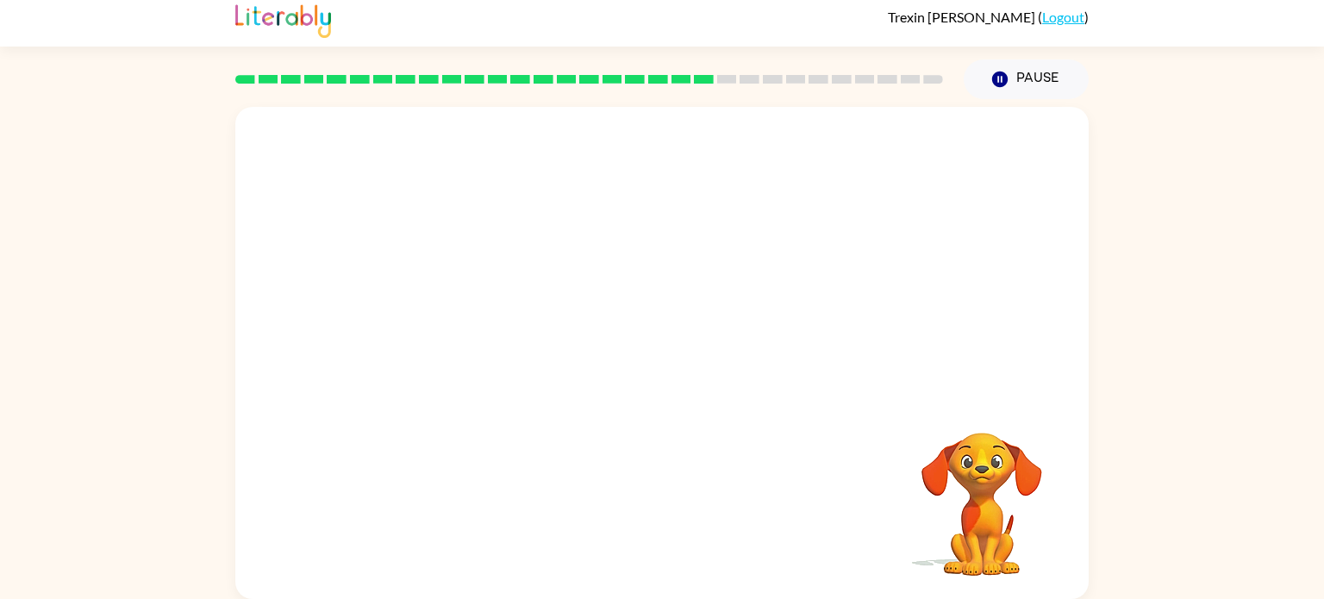
click at [535, 342] on video "Your browser must support playing .mp4 files to use Literably. Please try using…" at bounding box center [661, 252] width 853 height 290
click at [665, 371] on icon "button" at bounding box center [662, 361] width 30 height 30
click at [665, 371] on div at bounding box center [662, 361] width 110 height 63
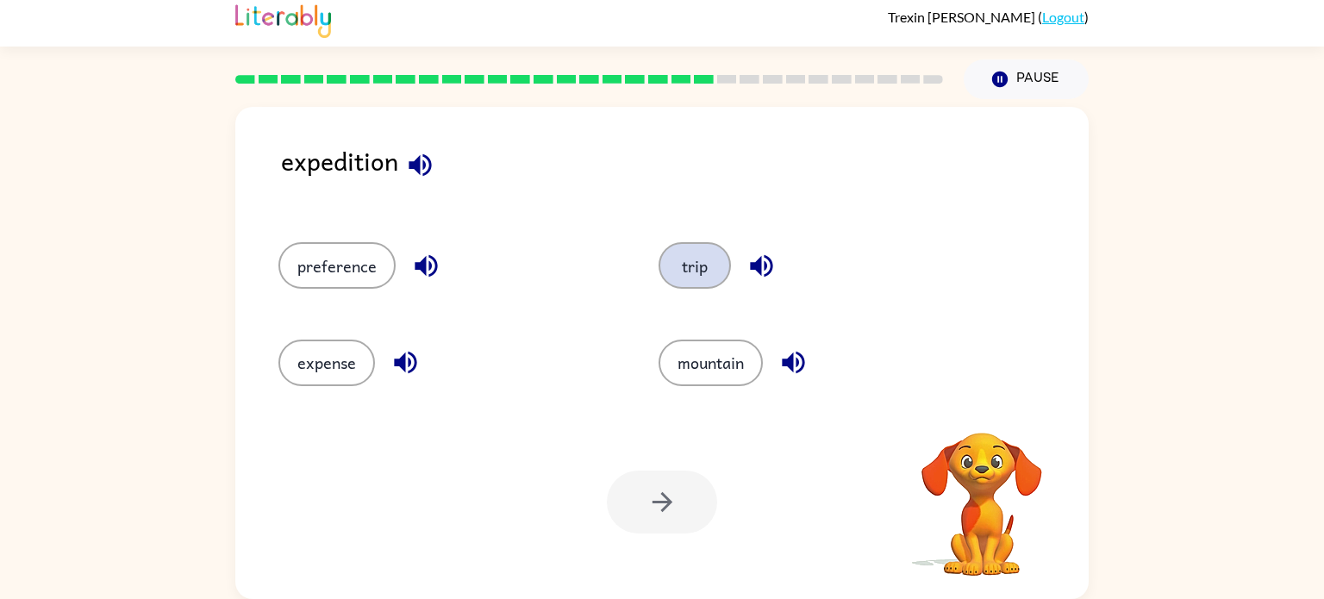
click at [700, 279] on button "trip" at bounding box center [694, 265] width 72 height 47
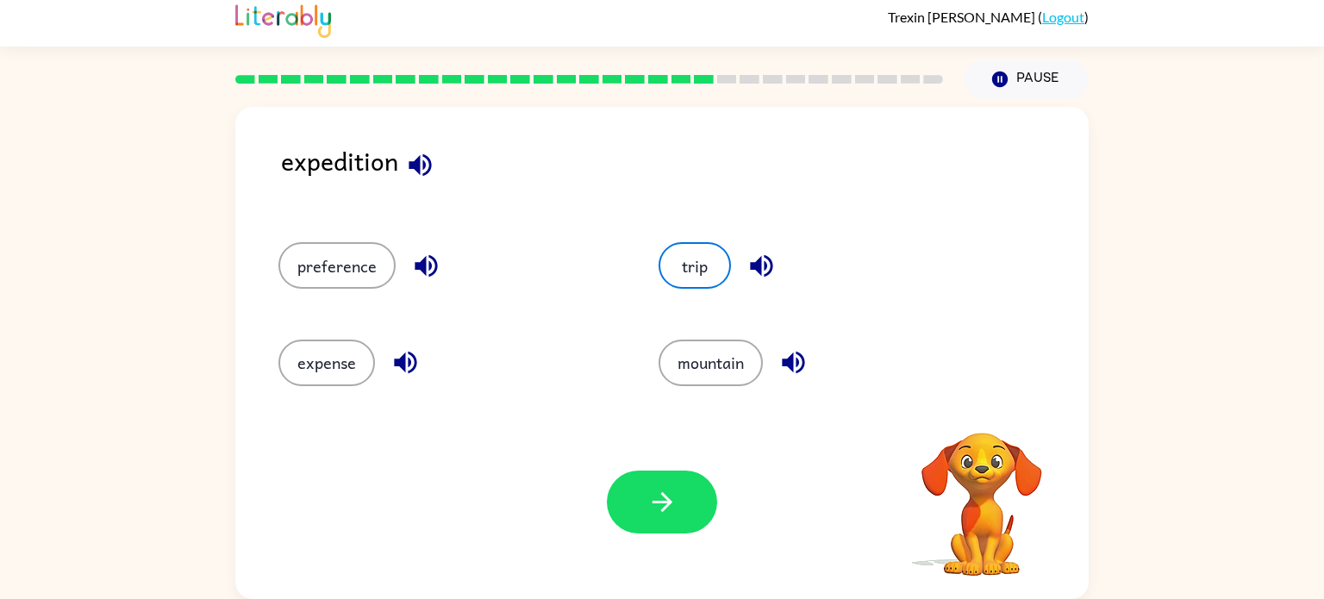
click at [656, 548] on div "Your browser must support playing .mp4 files to use Literably. Please try using…" at bounding box center [661, 502] width 853 height 194
click at [655, 521] on button "button" at bounding box center [662, 502] width 110 height 63
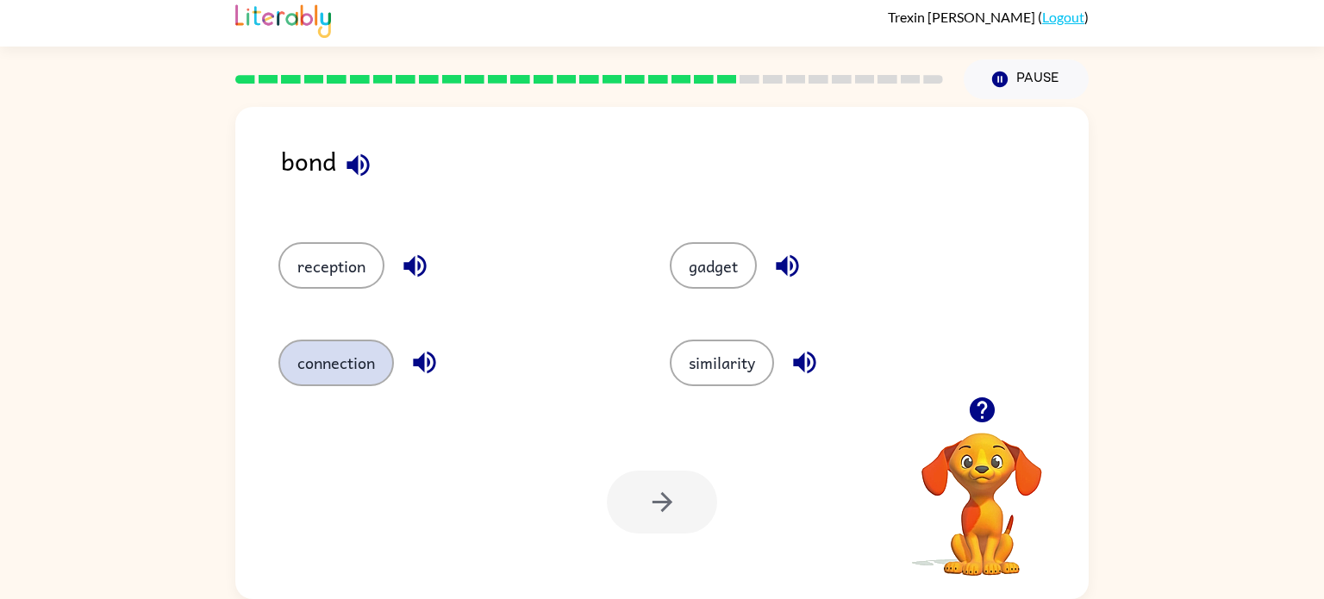
click at [340, 364] on button "connection" at bounding box center [335, 363] width 115 height 47
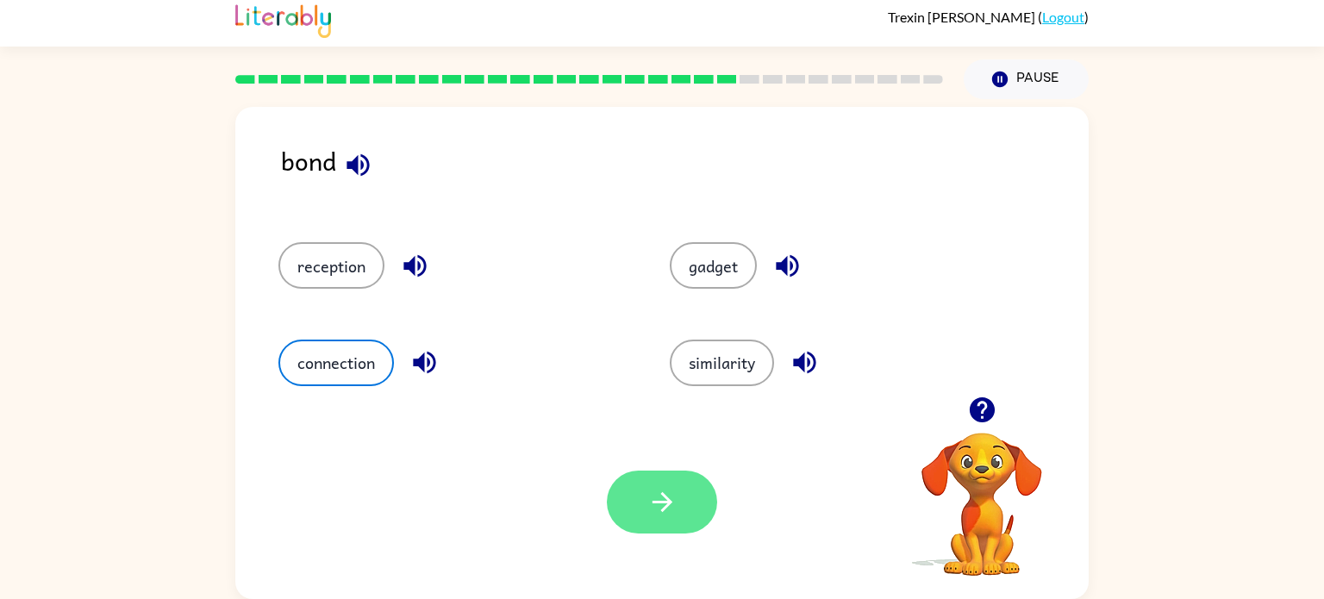
click at [673, 496] on icon "button" at bounding box center [662, 502] width 30 height 30
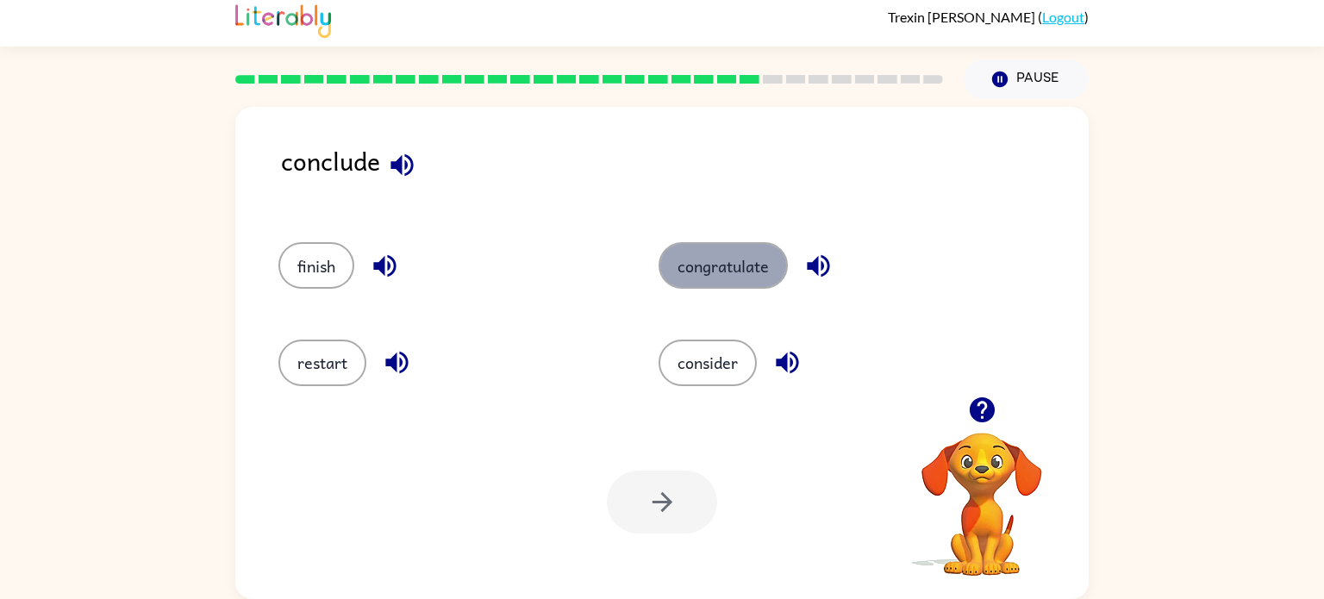
click at [716, 276] on button "congratulate" at bounding box center [722, 265] width 129 height 47
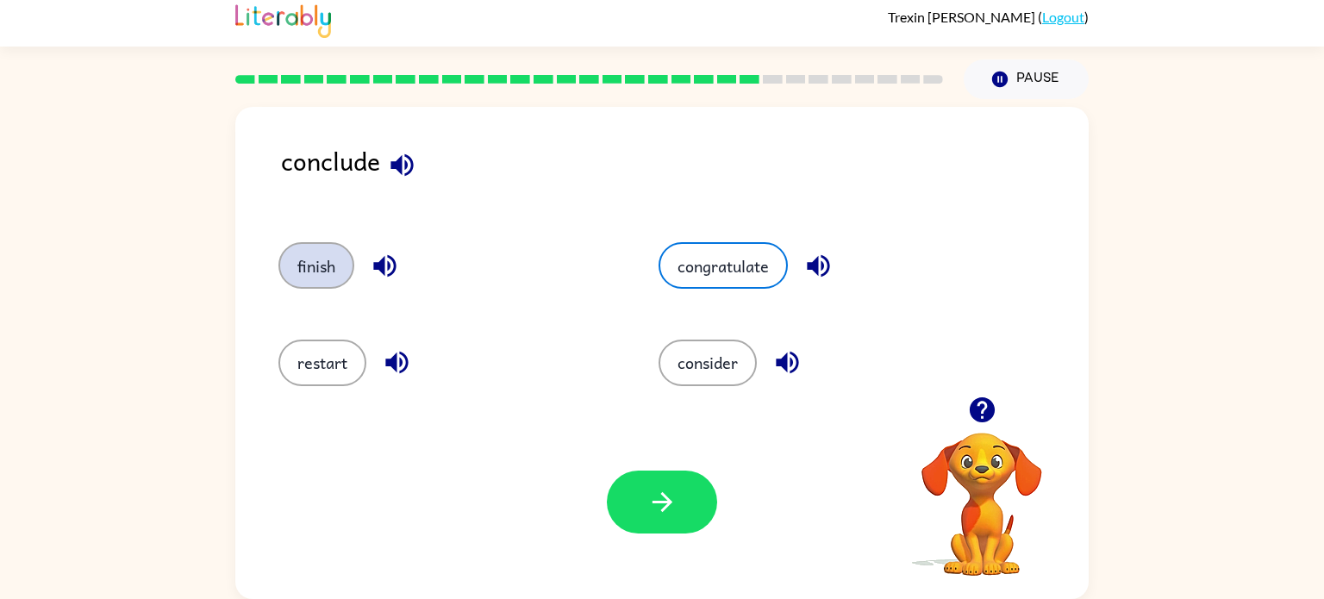
click at [349, 265] on button "finish" at bounding box center [316, 265] width 76 height 47
click at [278, 242] on button "finish" at bounding box center [316, 265] width 76 height 47
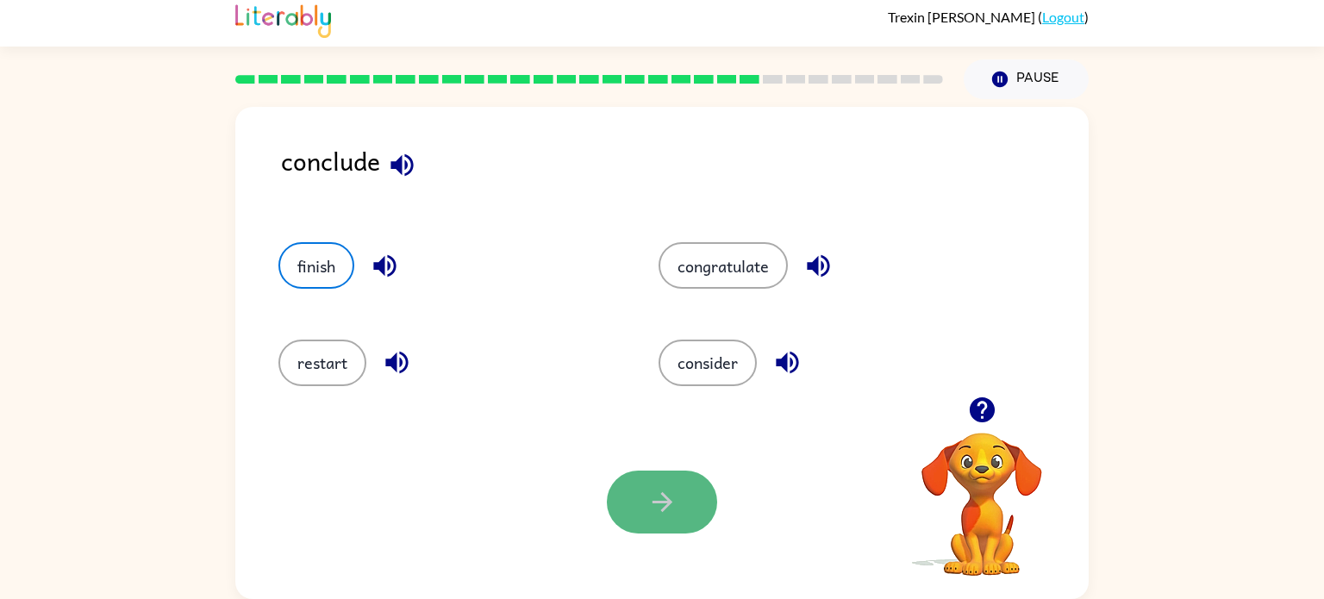
click at [695, 504] on button "button" at bounding box center [662, 502] width 110 height 63
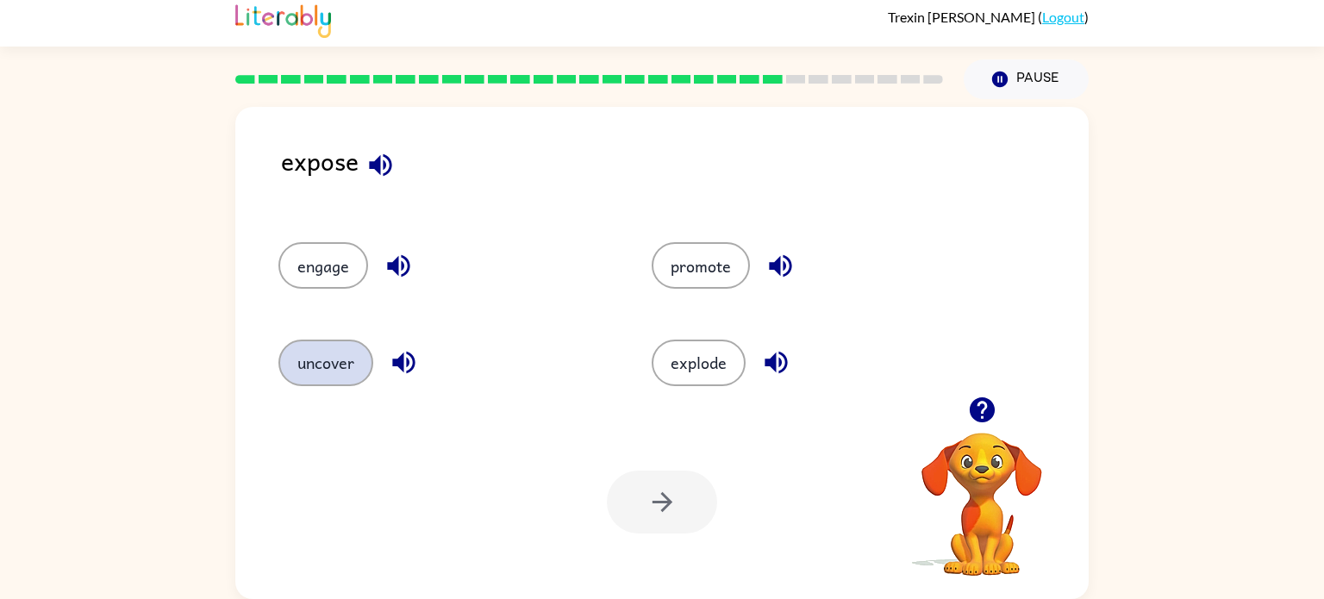
click at [312, 346] on button "uncover" at bounding box center [325, 363] width 95 height 47
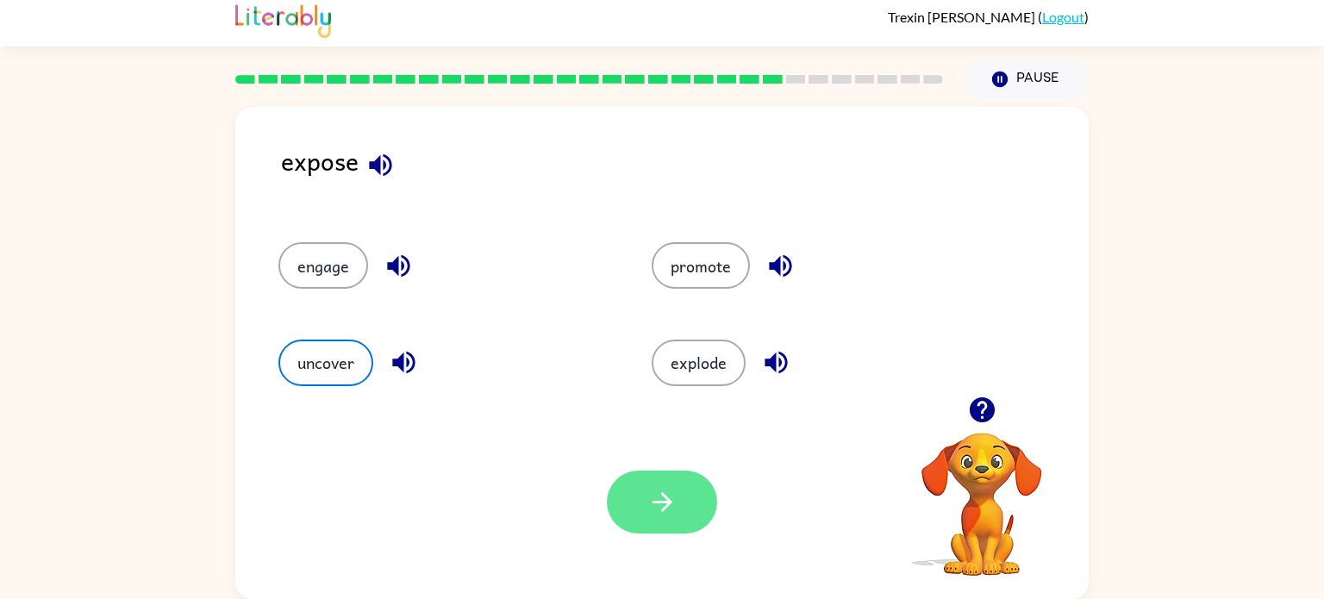
click at [628, 493] on button "button" at bounding box center [662, 502] width 110 height 63
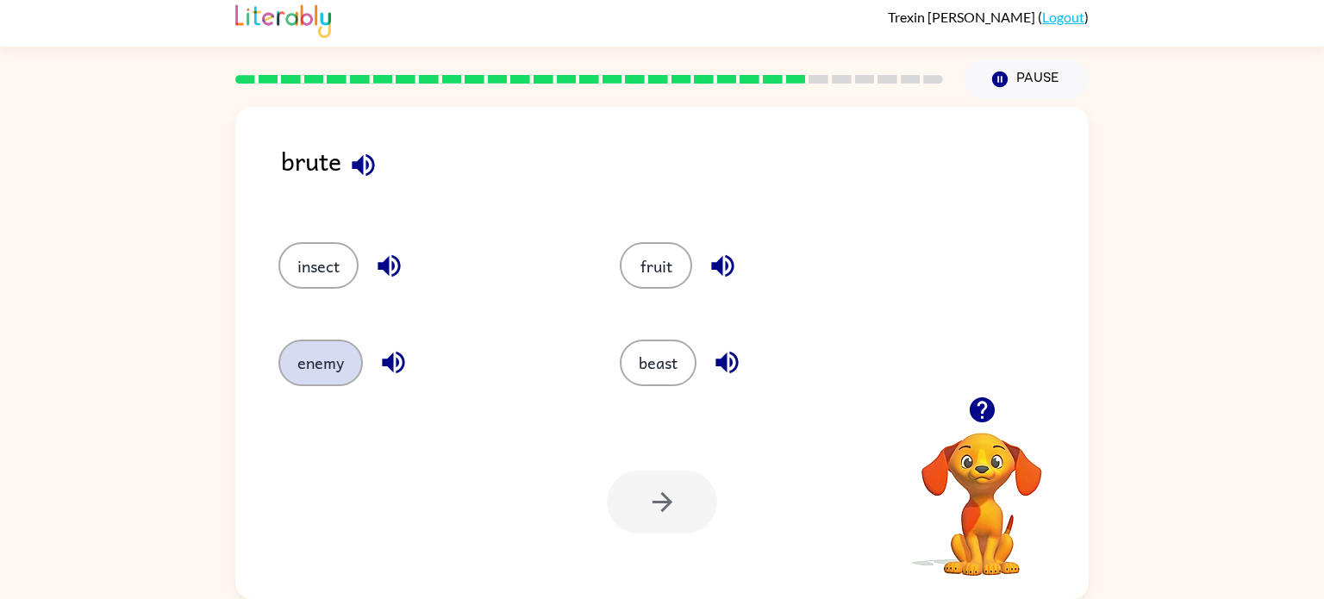
click at [327, 367] on button "enemy" at bounding box center [320, 363] width 84 height 47
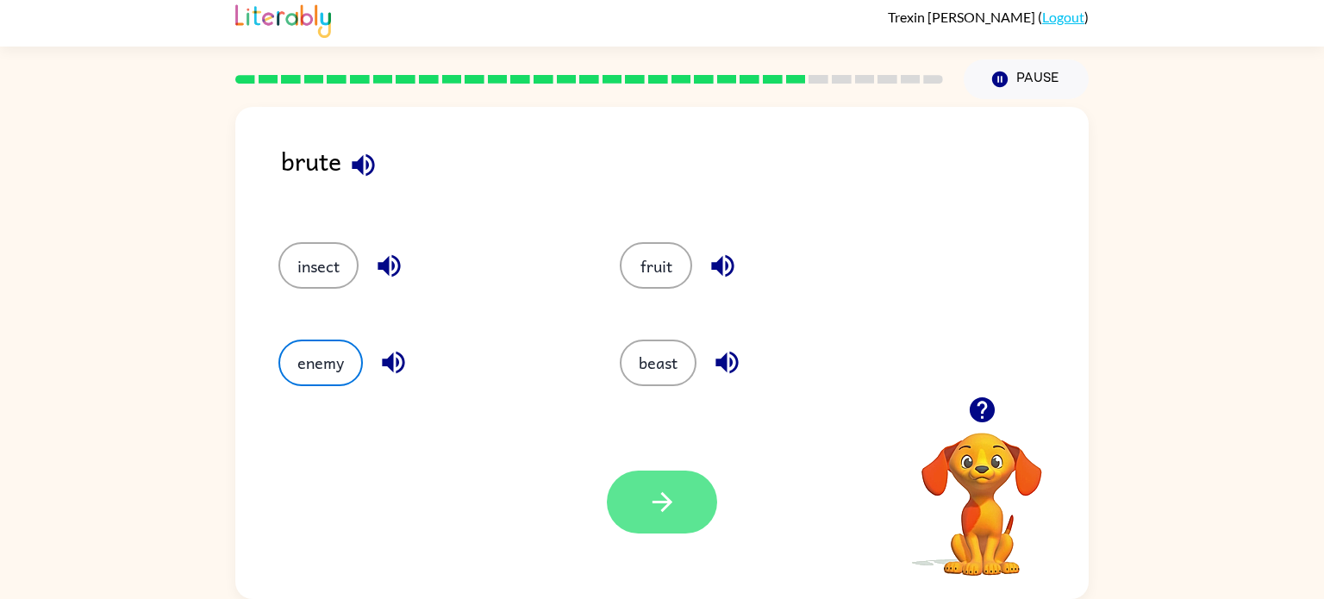
click at [671, 504] on icon "button" at bounding box center [662, 502] width 30 height 30
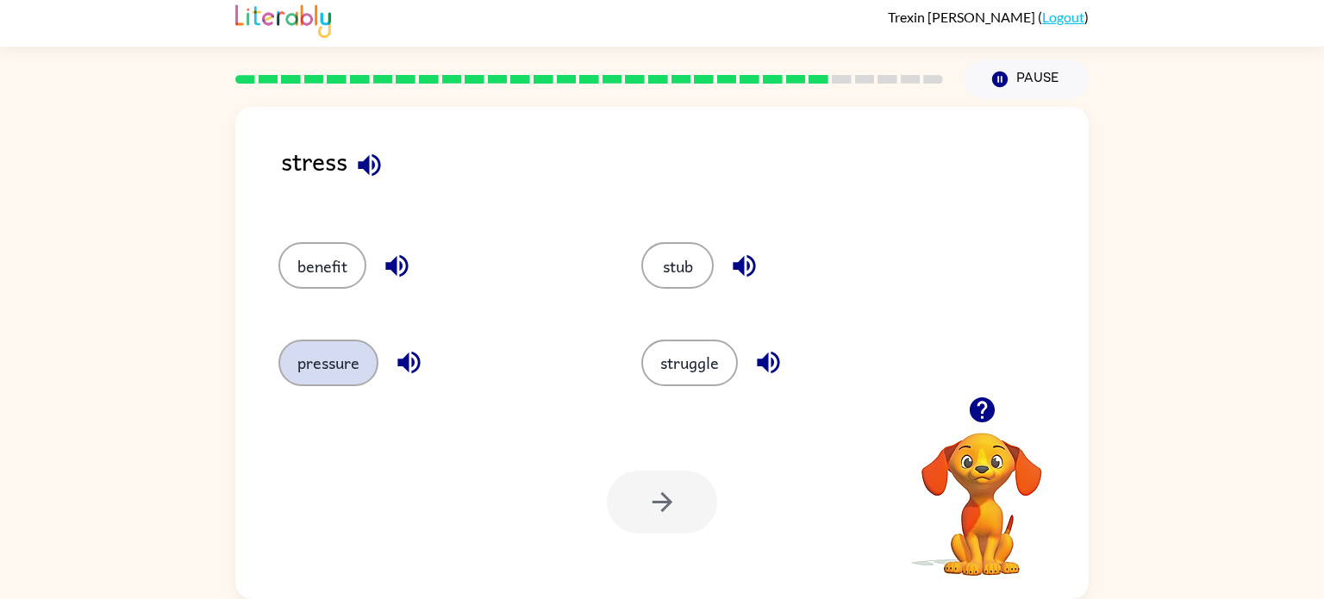
click at [359, 365] on button "pressure" at bounding box center [328, 363] width 100 height 47
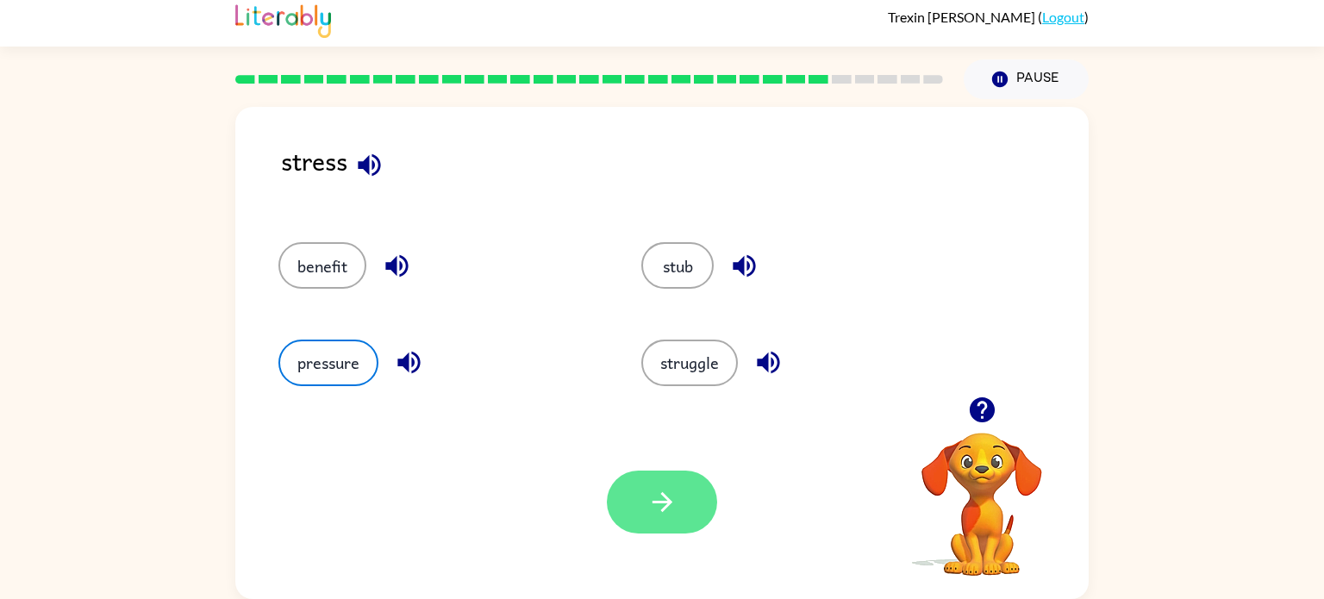
click at [661, 503] on icon "button" at bounding box center [662, 502] width 30 height 30
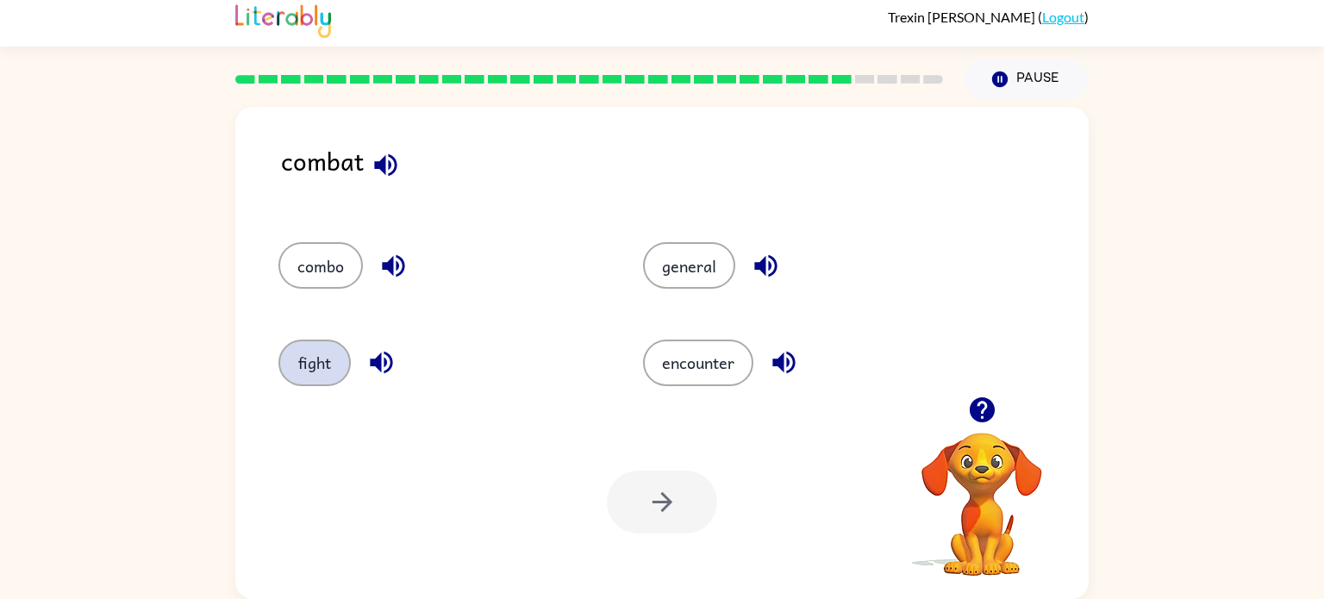
click at [289, 347] on button "fight" at bounding box center [314, 363] width 72 height 47
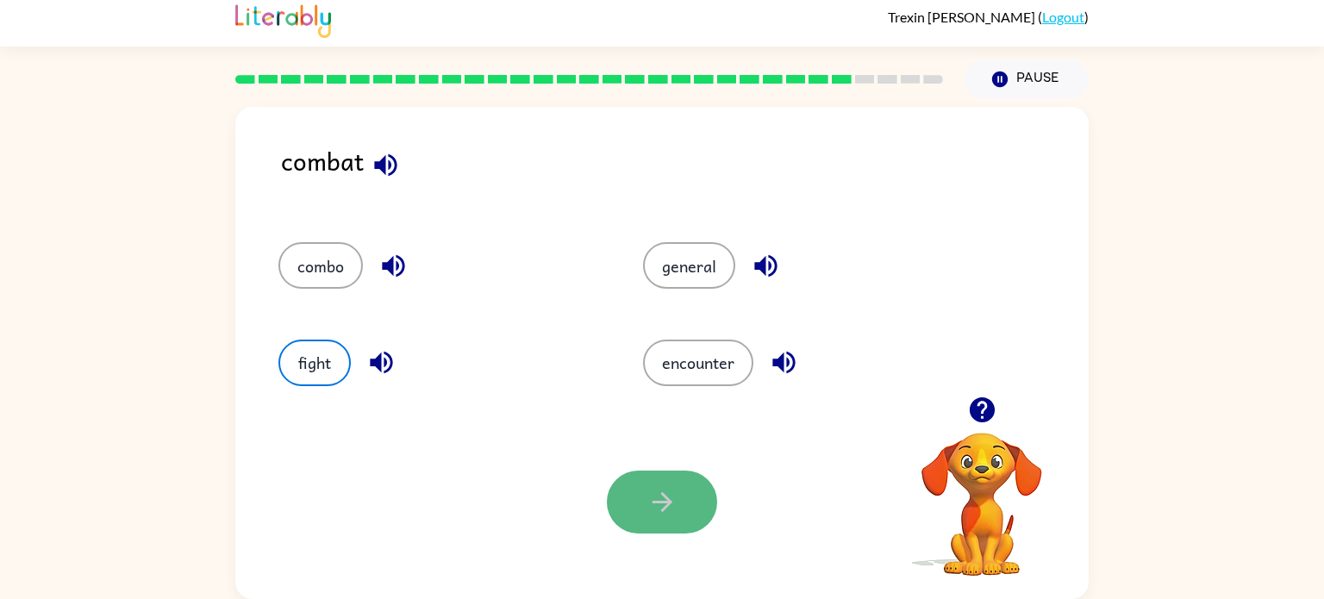
click at [621, 496] on button "button" at bounding box center [662, 502] width 110 height 63
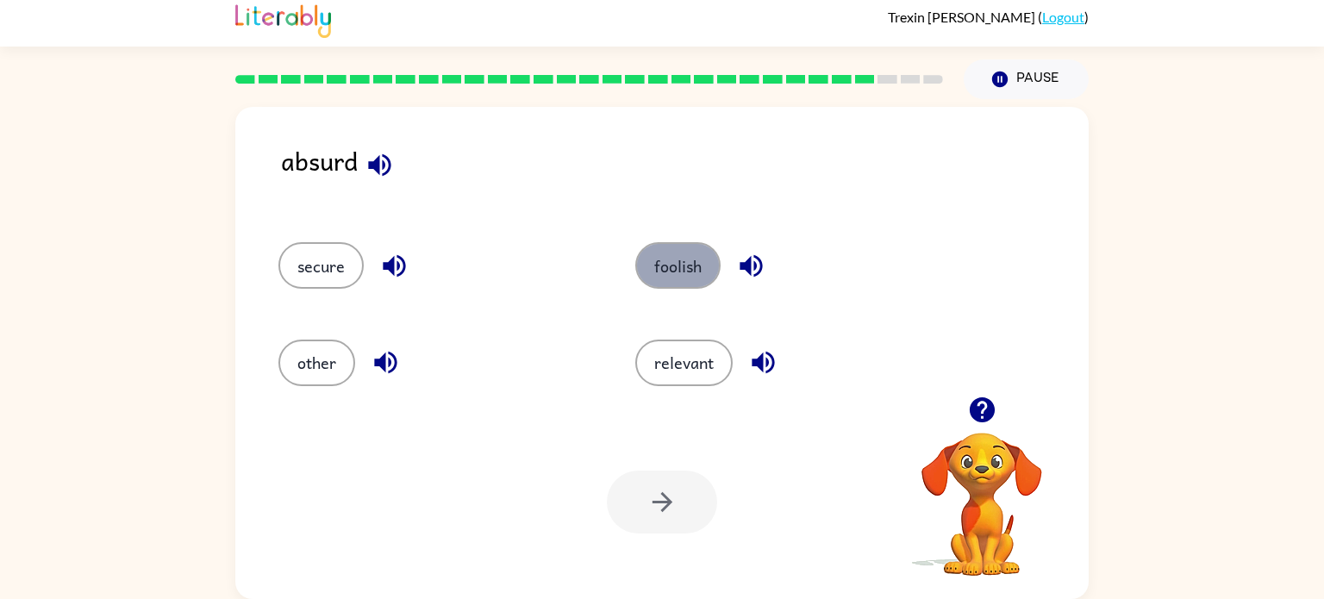
click at [683, 285] on button "foolish" at bounding box center [677, 265] width 85 height 47
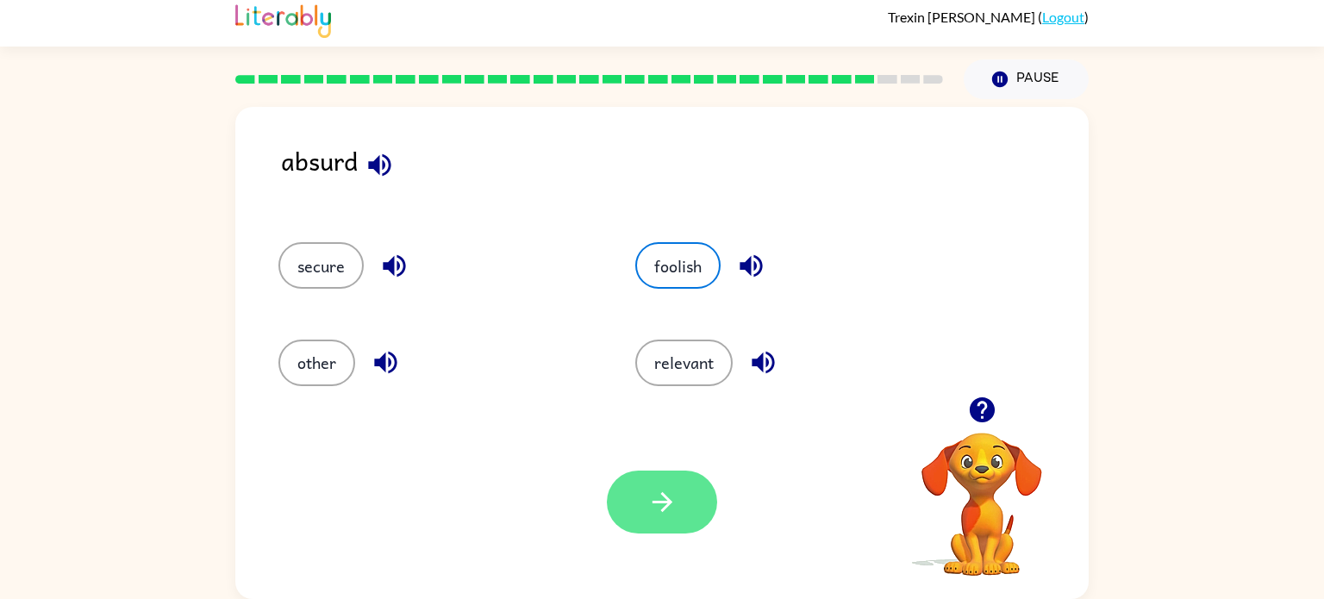
click at [648, 501] on icon "button" at bounding box center [662, 502] width 30 height 30
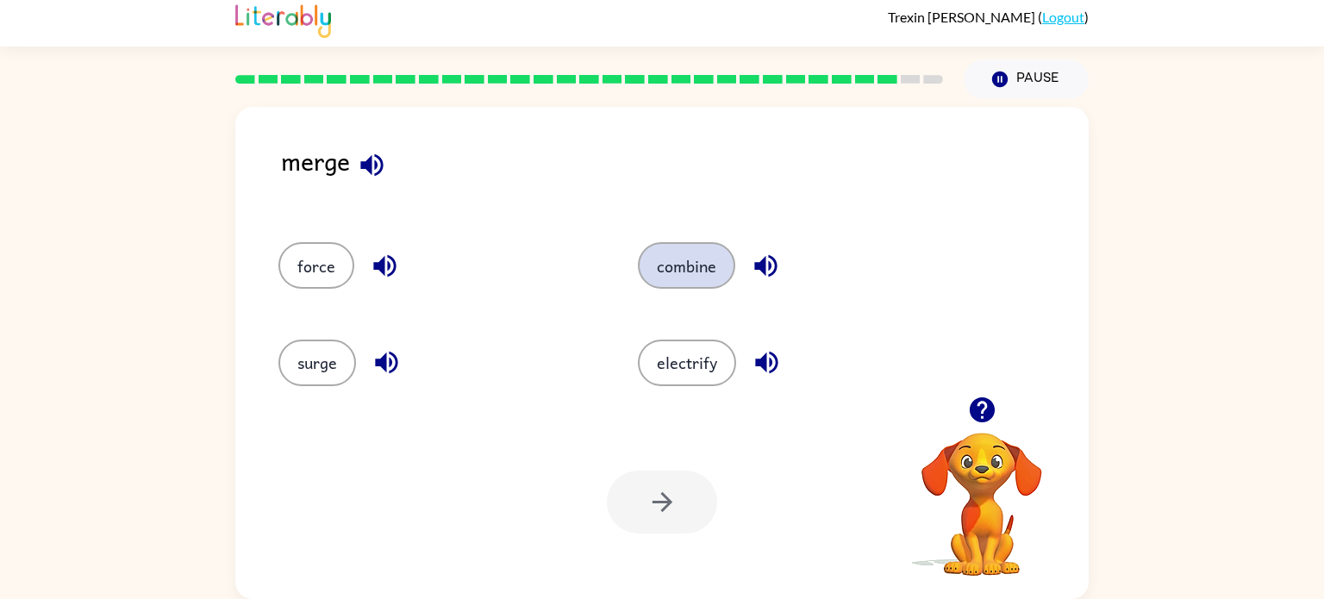
click at [714, 255] on button "combine" at bounding box center [686, 265] width 97 height 47
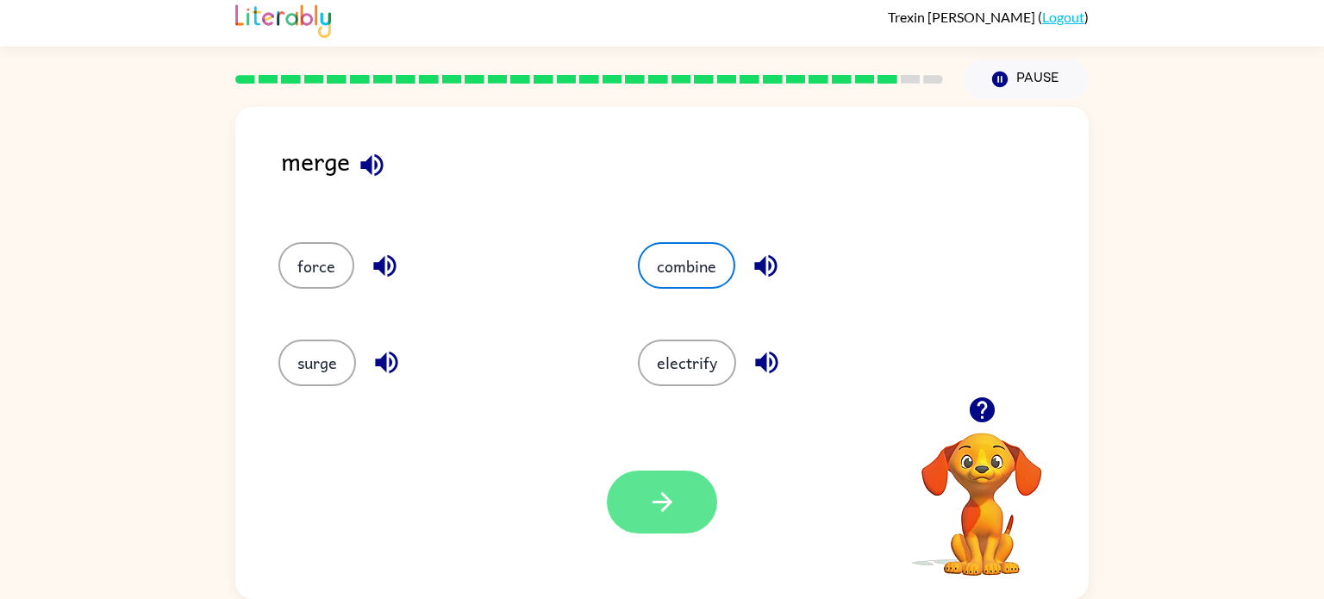
click at [661, 522] on button "button" at bounding box center [662, 502] width 110 height 63
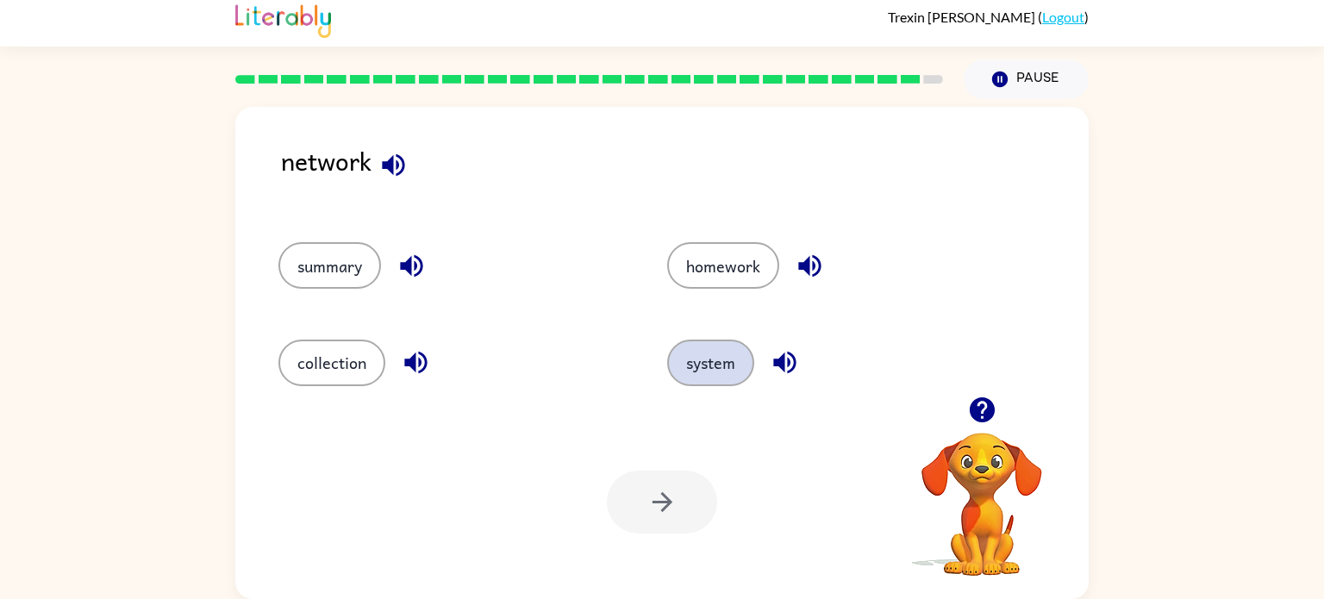
click at [727, 377] on button "system" at bounding box center [710, 363] width 87 height 47
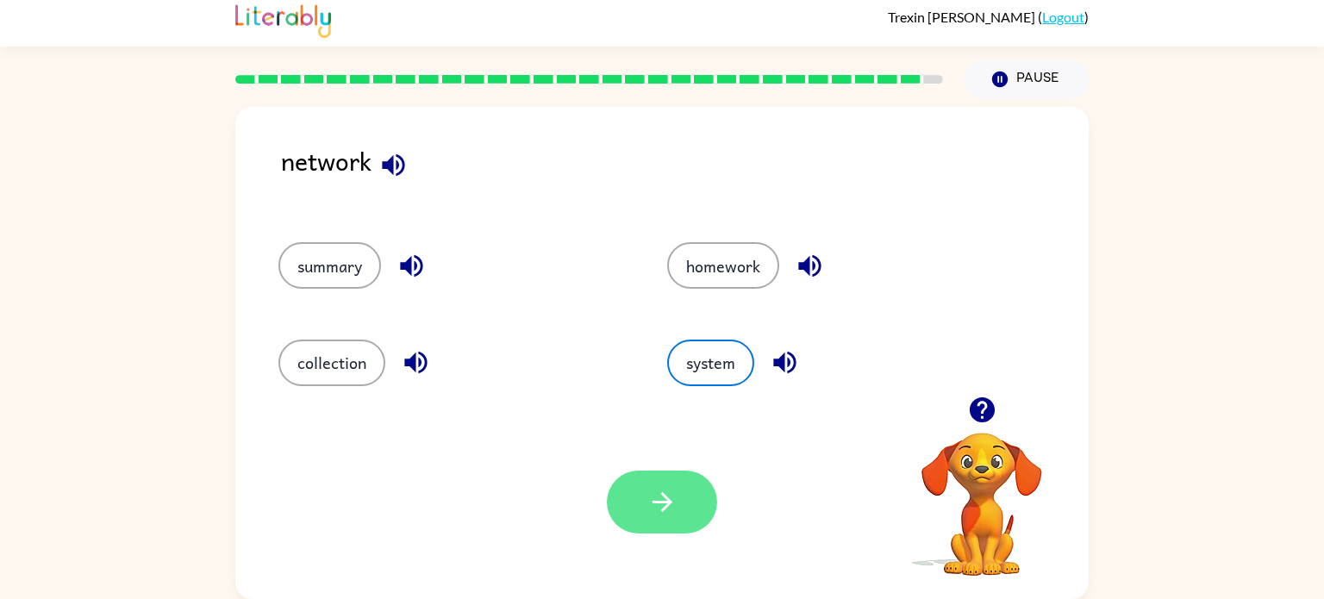
click at [647, 503] on icon "button" at bounding box center [662, 502] width 30 height 30
